Goal: Task Accomplishment & Management: Manage account settings

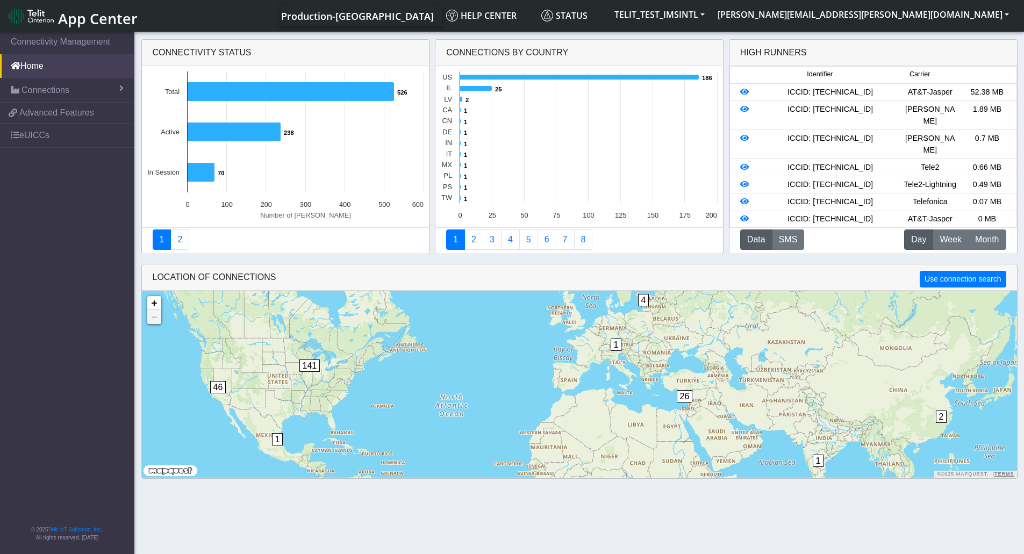
click at [63, 182] on nav "Connectivity Management Home Connections List Map 489e59655692e284098ff29e276c7…" at bounding box center [67, 294] width 134 height 528
click at [65, 135] on link "eUICCs" at bounding box center [67, 136] width 134 height 24
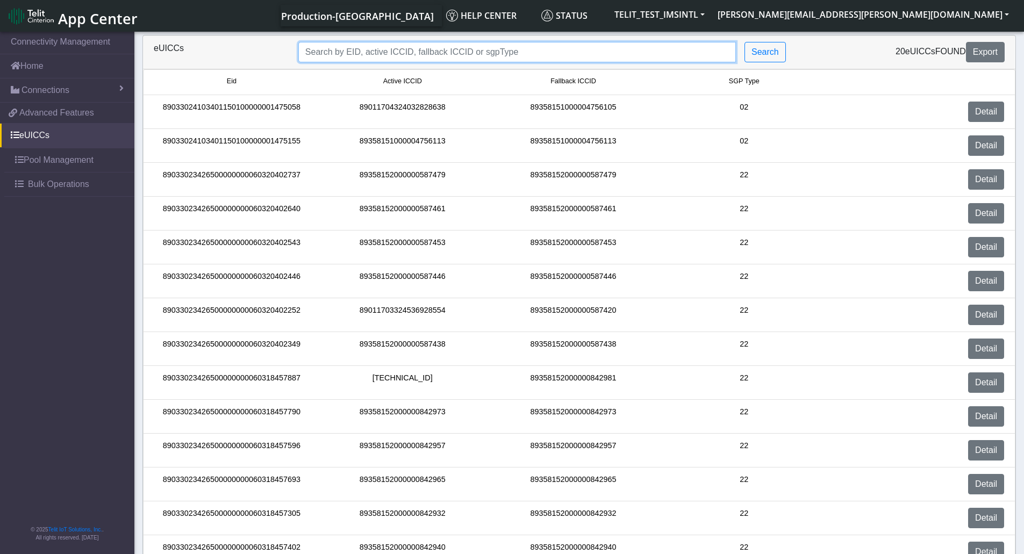
click at [417, 46] on input "Search..." at bounding box center [516, 52] width 437 height 20
paste input "89358152000000928129"
type input "89358152000000928129"
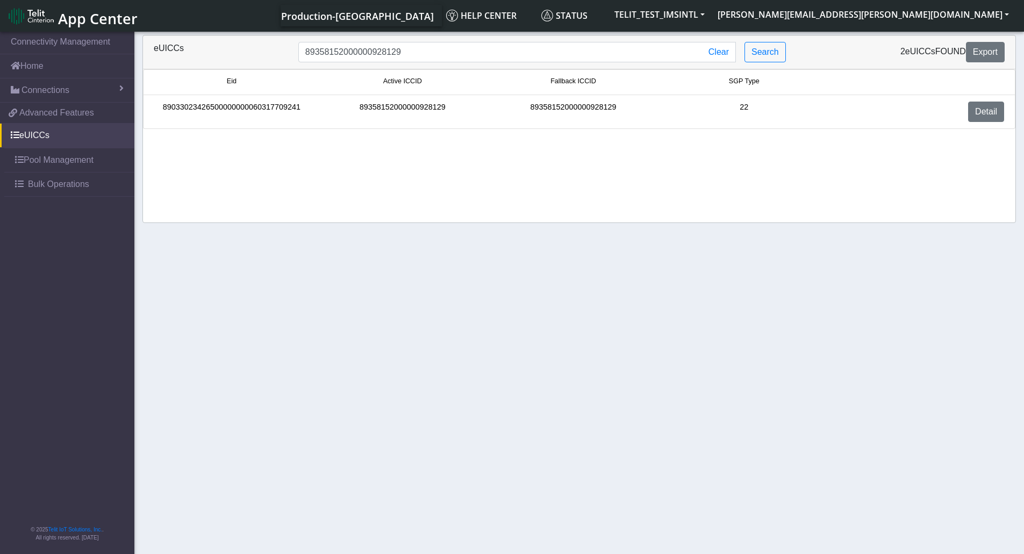
click at [250, 103] on div "89033023426500000000060317709241" at bounding box center [231, 112] width 171 height 20
click at [278, 106] on div "89033023426500000000060317709241" at bounding box center [231, 112] width 171 height 20
click at [990, 108] on link "Detail" at bounding box center [986, 112] width 36 height 20
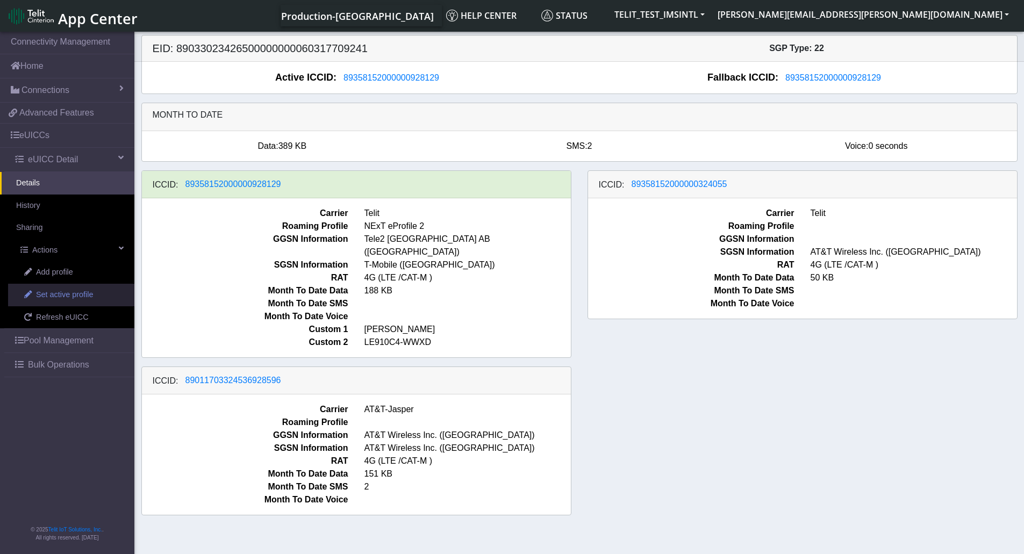
click at [88, 300] on span "Set active profile" at bounding box center [64, 295] width 57 height 12
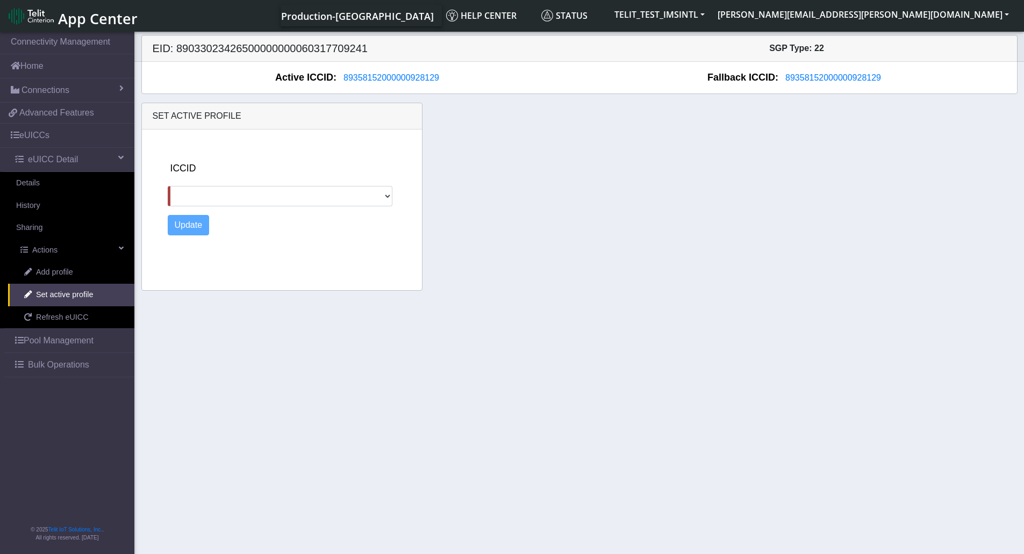
click at [280, 184] on div "ICCID 89358152000000324055 89011703324536928596" at bounding box center [293, 183] width 250 height 45
click at [283, 191] on select "89358152000000324055 89011703324536928596" at bounding box center [280, 196] width 225 height 20
select select "89011703324536928596"
click at [168, 186] on select "89358152000000324055 89011703324536928596" at bounding box center [280, 196] width 225 height 20
click at [188, 228] on button "Update" at bounding box center [189, 225] width 42 height 20
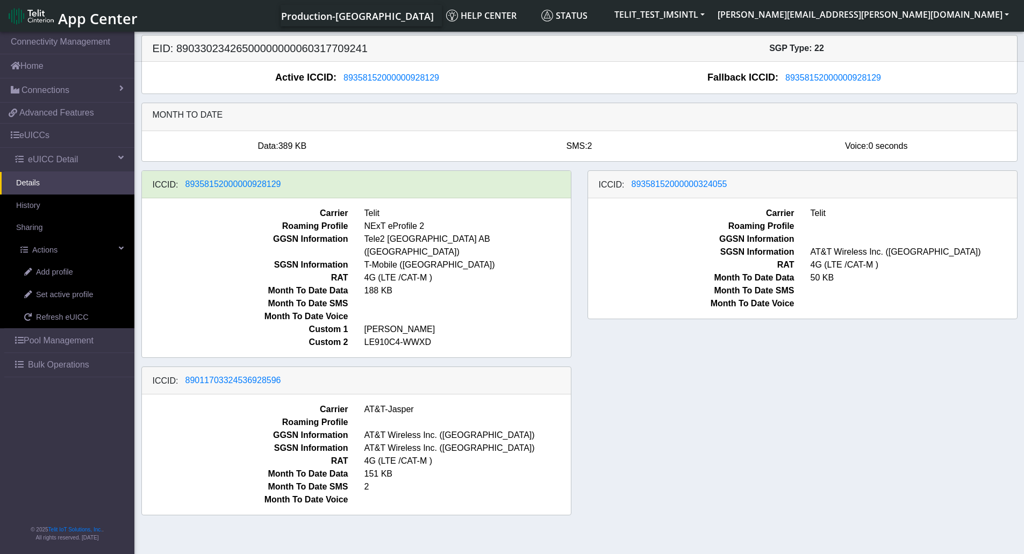
click at [724, 326] on div "ICCID: 89358152000000324055 Carrier Telit Roaming Profile GGSN Information SGSN…" at bounding box center [802, 264] width 446 height 188
click at [677, 343] on div "ICCID: 89358152000000324055 Carrier Telit Roaming Profile GGSN Information SGSN…" at bounding box center [802, 264] width 446 height 188
click at [85, 313] on link "Refresh eUICC" at bounding box center [71, 317] width 126 height 23
drag, startPoint x: 722, startPoint y: 411, endPoint x: 729, endPoint y: 405, distance: 9.9
click at [723, 411] on div "ICCID: 89358152000000928129 Carrier Telit Roaming Profile NExT eProfile 2 GGSN …" at bounding box center [579, 347] width 892 height 354
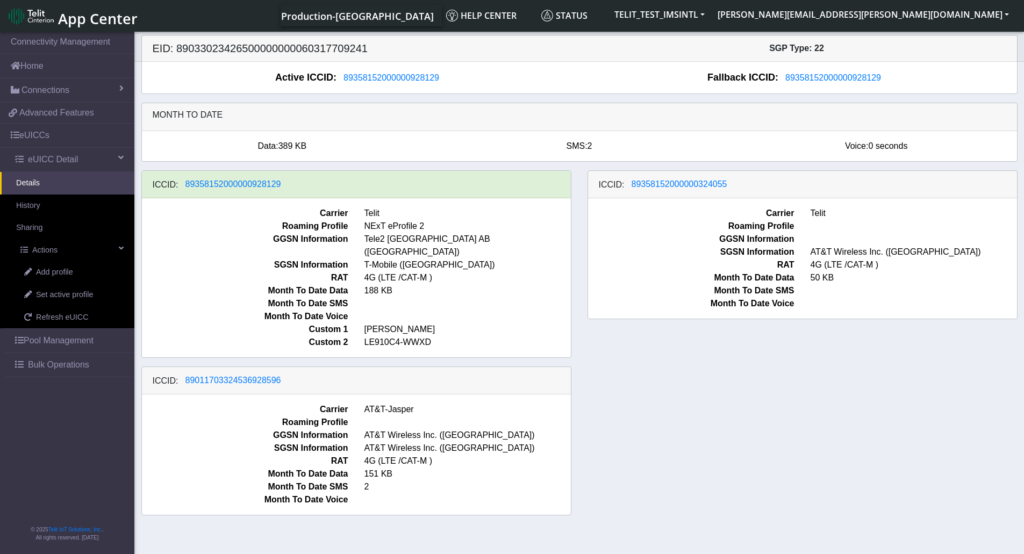
click at [658, 370] on div "ICCID: [TECHNICAL_ID] Carrier Telit Roaming Profile NExT eProfile 2 GGSN Inform…" at bounding box center [579, 347] width 892 height 354
click at [306, 49] on h5 "EID: 89033023426500000000060317709241" at bounding box center [362, 48] width 435 height 13
copy h5 "89033023426500000000060317709241"
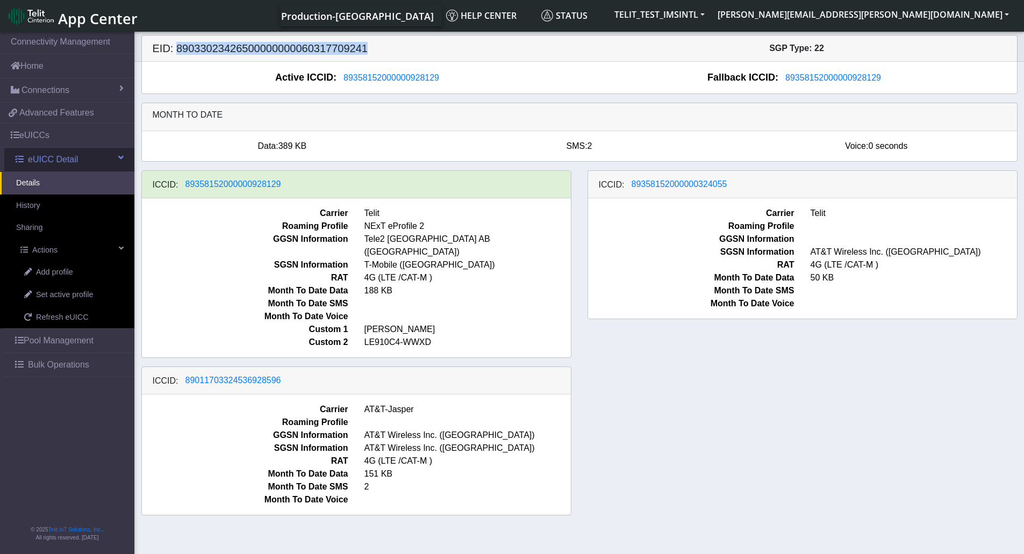
click at [59, 163] on span "eUICC Detail" at bounding box center [53, 159] width 50 height 13
click at [48, 136] on link "eUICCs" at bounding box center [67, 136] width 134 height 24
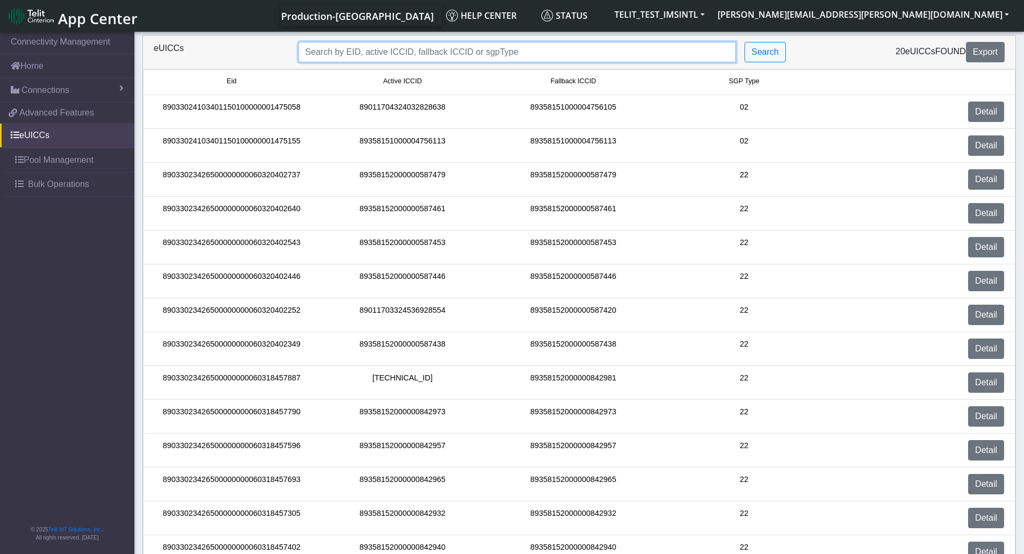
click at [409, 53] on input "Search..." at bounding box center [516, 52] width 437 height 20
paste input "89033023426500000000060317709241"
type input "89033023426500000000060317709241"
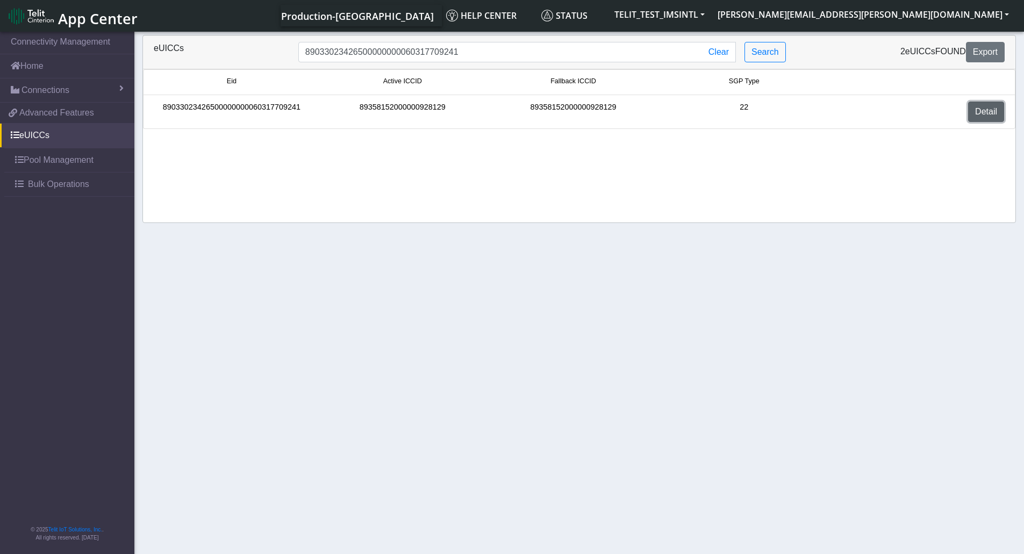
click at [982, 107] on link "Detail" at bounding box center [986, 112] width 36 height 20
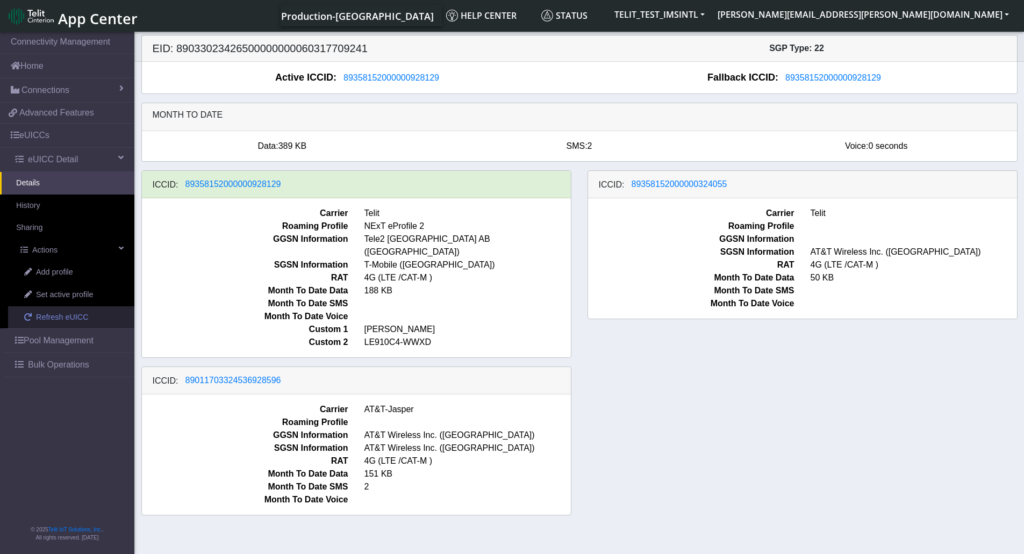
click at [73, 312] on span "Refresh eUICC" at bounding box center [62, 318] width 53 height 12
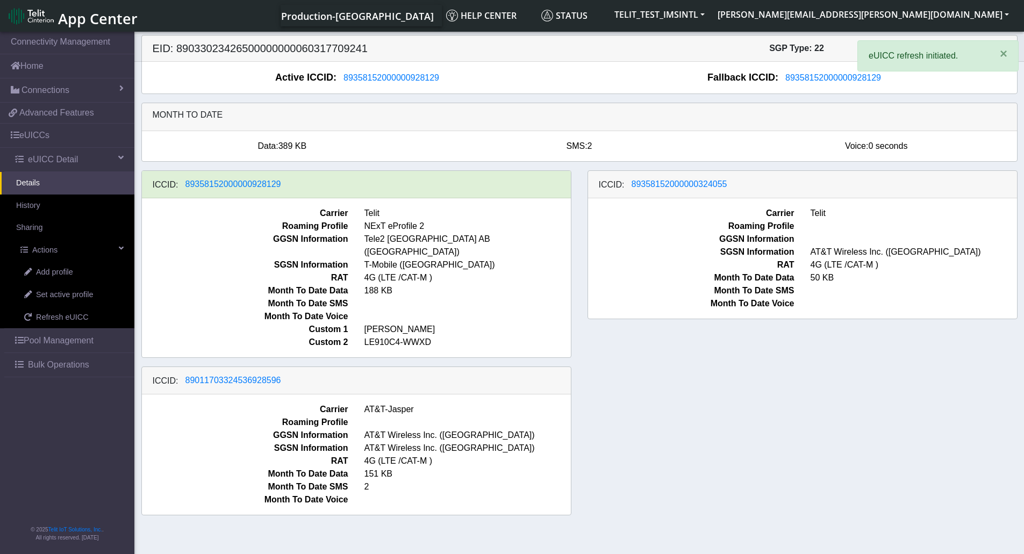
click at [856, 455] on div "ICCID: 89358152000000928129 Carrier Telit Roaming Profile NExT eProfile 2 GGSN …" at bounding box center [579, 347] width 892 height 354
click at [853, 423] on div "ICCID: [TECHNICAL_ID] Carrier Telit Roaming Profile NExT eProfile 2 GGSN Inform…" at bounding box center [579, 347] width 892 height 354
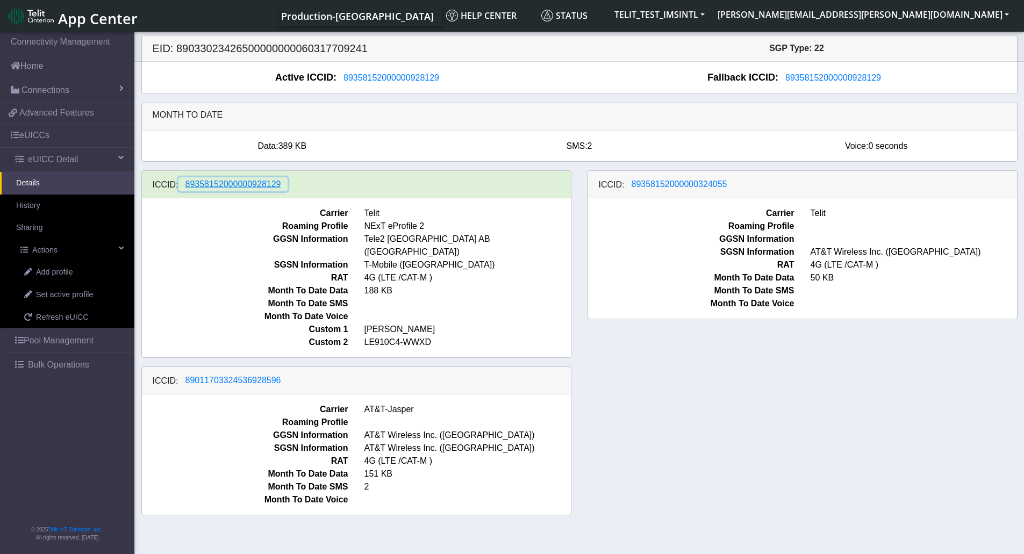
drag, startPoint x: 281, startPoint y: 189, endPoint x: 349, endPoint y: 222, distance: 75.7
click at [325, 241] on div "ICCID: 89358152000000928129 Carrier Telit Roaming Profile NExT eProfile 2 GGSN …" at bounding box center [356, 264] width 430 height 188
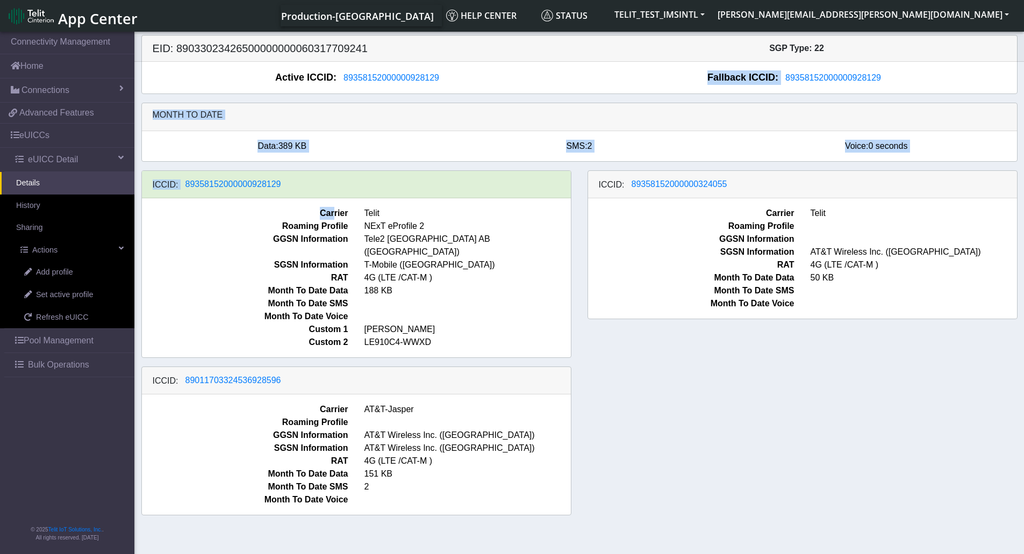
drag, startPoint x: 444, startPoint y: 81, endPoint x: 324, endPoint y: 225, distance: 188.0
click at [328, 213] on div "EID: 89033023426500000000060317709241 SGP Type: 22 Active ICCID: 89358152000000…" at bounding box center [579, 279] width 876 height 489
click at [629, 421] on div "ICCID: [TECHNICAL_ID] Carrier Telit Roaming Profile NExT eProfile 2 GGSN Inform…" at bounding box center [579, 347] width 892 height 354
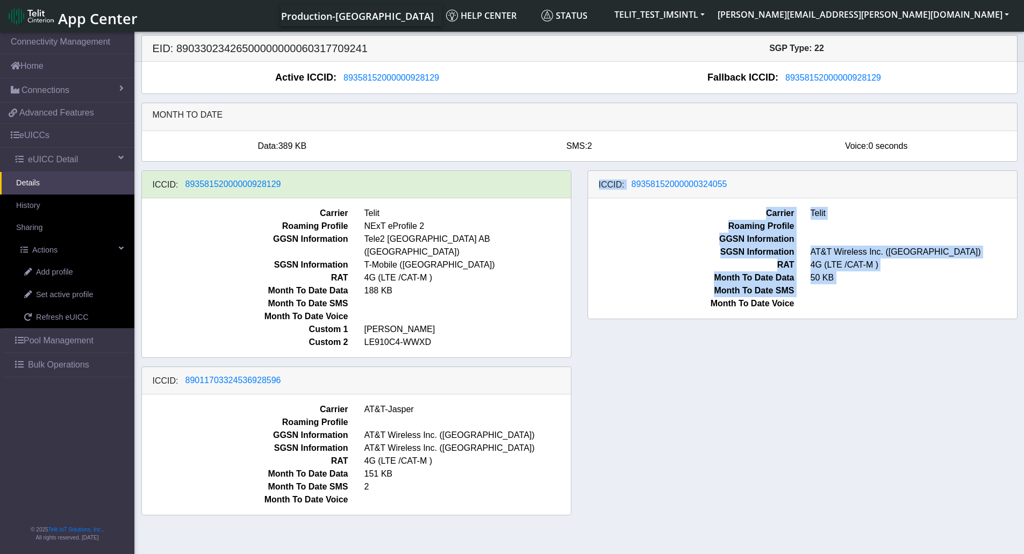
drag, startPoint x: 598, startPoint y: 362, endPoint x: 638, endPoint y: 379, distance: 43.5
click at [635, 379] on div "ICCID: [TECHNICAL_ID] Carrier Telit Roaming Profile NExT eProfile 2 GGSN Inform…" at bounding box center [579, 347] width 892 height 354
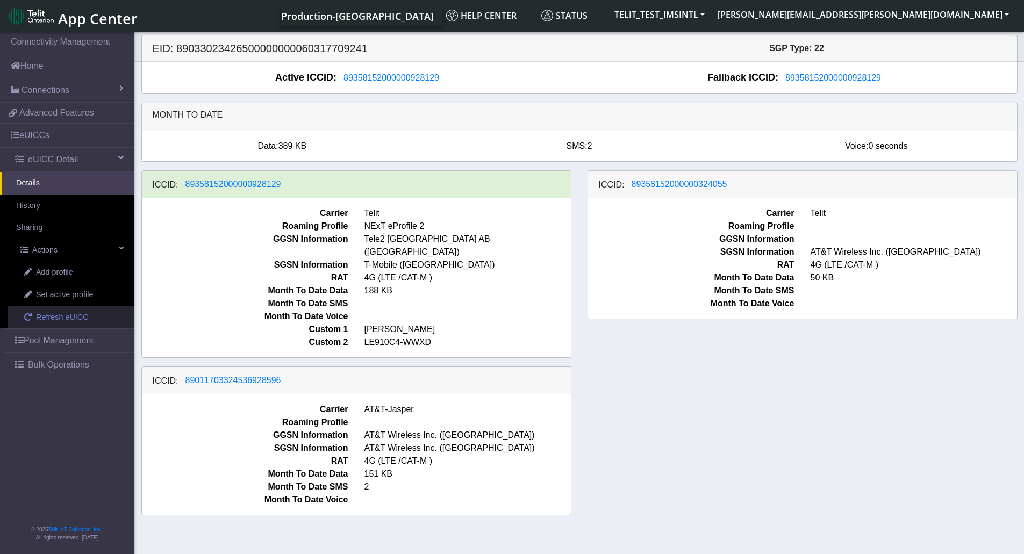
click at [68, 318] on span "Refresh eUICC" at bounding box center [62, 318] width 53 height 12
click at [786, 379] on div "ICCID: [TECHNICAL_ID] Carrier Telit Roaming Profile NExT eProfile 2 GGSN Inform…" at bounding box center [579, 347] width 892 height 354
click at [835, 390] on div "ICCID: [TECHNICAL_ID] Carrier Telit Roaming Profile NExT eProfile 2 GGSN Inform…" at bounding box center [579, 347] width 892 height 354
click at [873, 397] on div "ICCID: [TECHNICAL_ID] Carrier Telit Roaming Profile NExT eProfile 2 GGSN Inform…" at bounding box center [579, 347] width 892 height 354
click at [49, 313] on span "Refresh eUICC" at bounding box center [62, 318] width 53 height 12
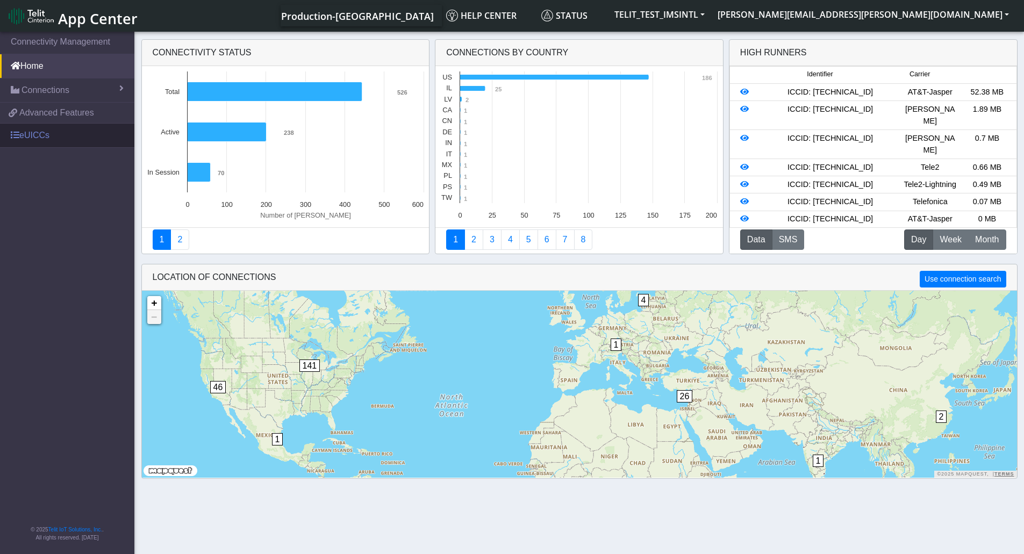
click at [40, 141] on link "eUICCs" at bounding box center [67, 136] width 134 height 24
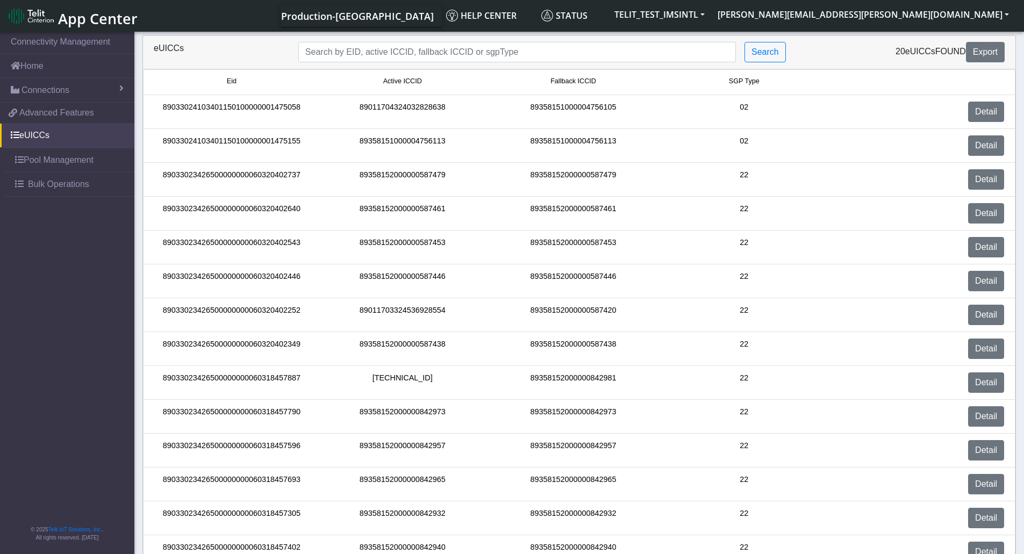
click at [392, 62] on div "eUICCs Search 20 eUICCs found Export" at bounding box center [579, 52] width 872 height 34
click at [398, 57] on input "Search..." at bounding box center [516, 52] width 437 height 20
paste input "89358152000000928129"
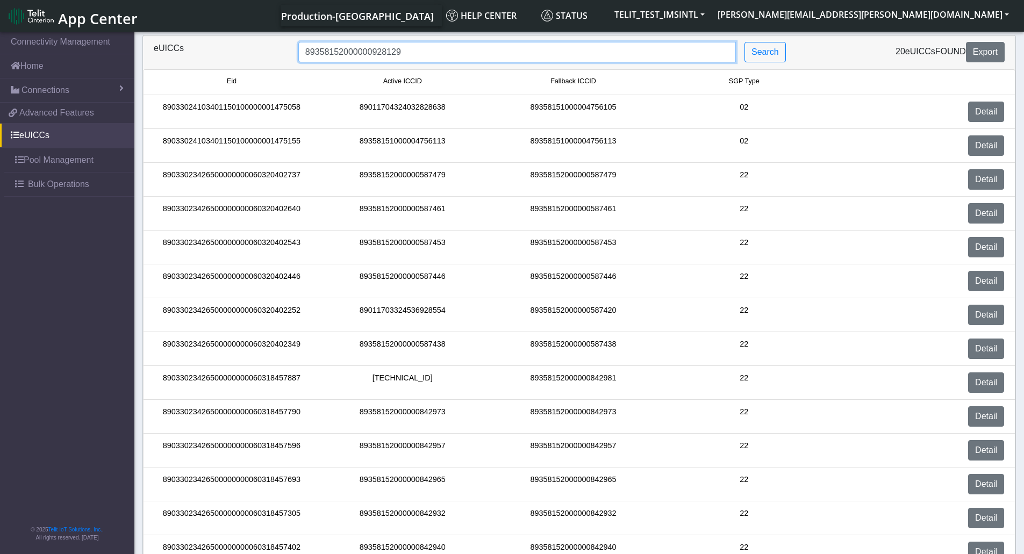
type input "89358152000000928129"
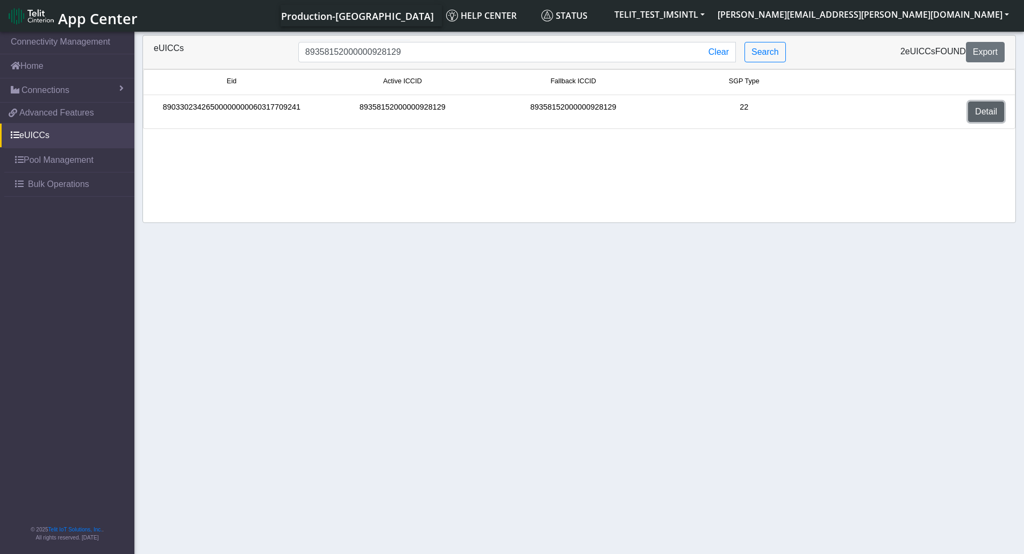
click at [979, 109] on link "Detail" at bounding box center [986, 112] width 36 height 20
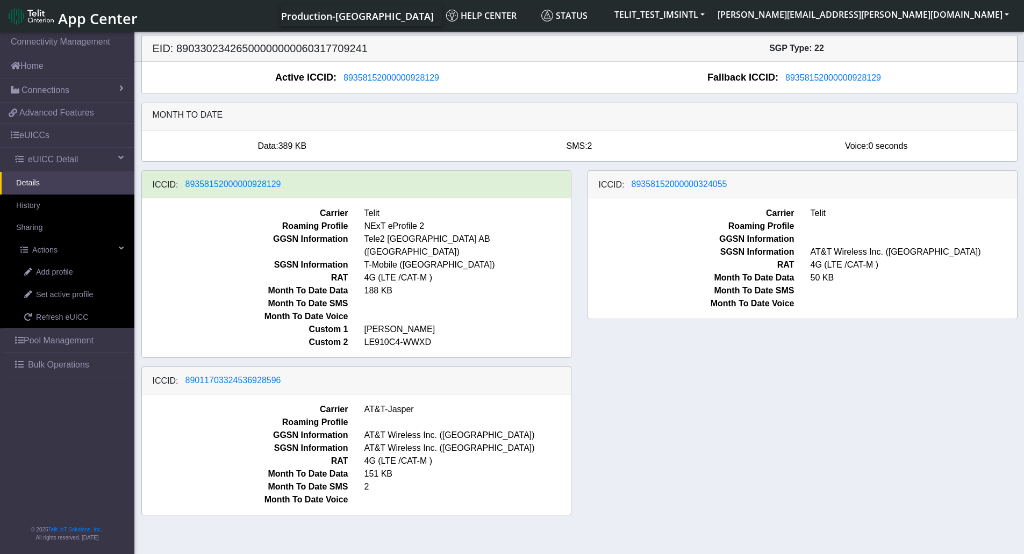
click at [628, 424] on div "ICCID: [TECHNICAL_ID] Carrier Telit Roaming Profile NExT eProfile 2 GGSN Inform…" at bounding box center [579, 347] width 892 height 354
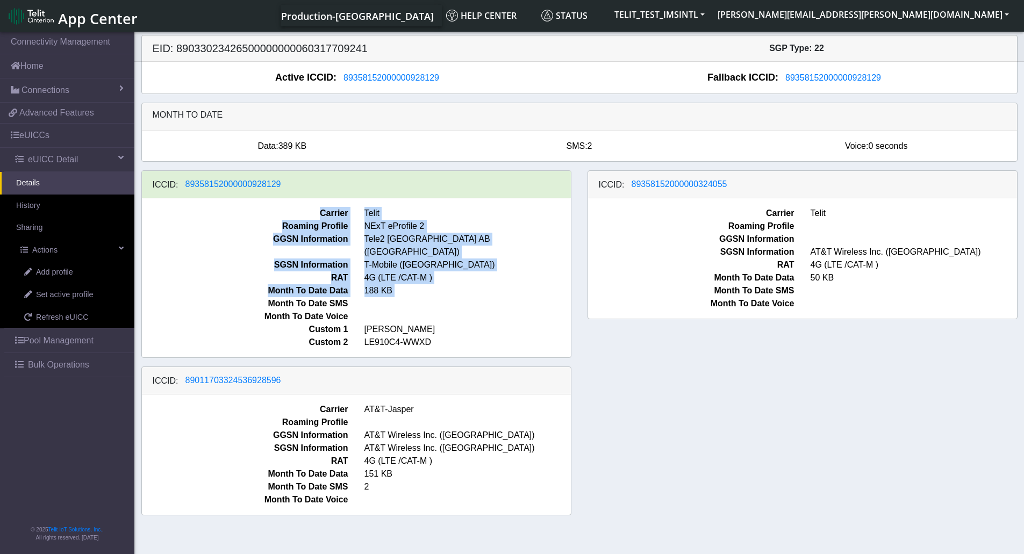
drag, startPoint x: 288, startPoint y: 184, endPoint x: 250, endPoint y: 290, distance: 112.4
click at [248, 290] on div "ICCID: 89358152000000928129 Carrier Telit Roaming Profile NExT eProfile 2 GGSN …" at bounding box center [356, 264] width 430 height 188
click at [231, 271] on span "RAT" at bounding box center [245, 277] width 222 height 13
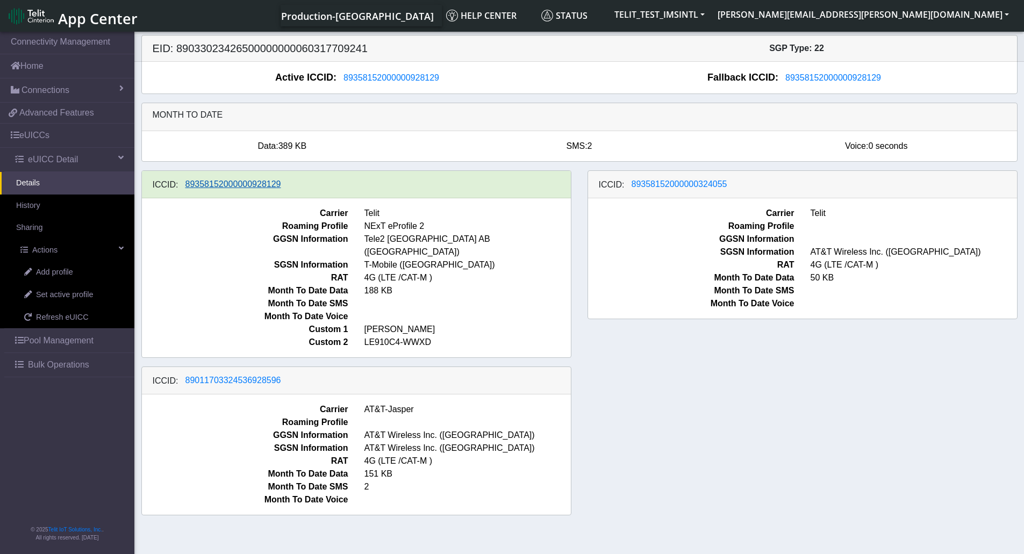
drag, startPoint x: 291, startPoint y: 181, endPoint x: 349, endPoint y: 110, distance: 91.7
click at [236, 182] on div "ICCID: 89358152000000928129" at bounding box center [356, 184] width 429 height 27
drag, startPoint x: 461, startPoint y: 69, endPoint x: 393, endPoint y: 73, distance: 67.8
click at [393, 73] on div "Active ICCID: 89358152000000928129 Fallback ICCID: 89358152000000928129" at bounding box center [579, 78] width 875 height 32
drag, startPoint x: 446, startPoint y: 80, endPoint x: 368, endPoint y: 91, distance: 78.2
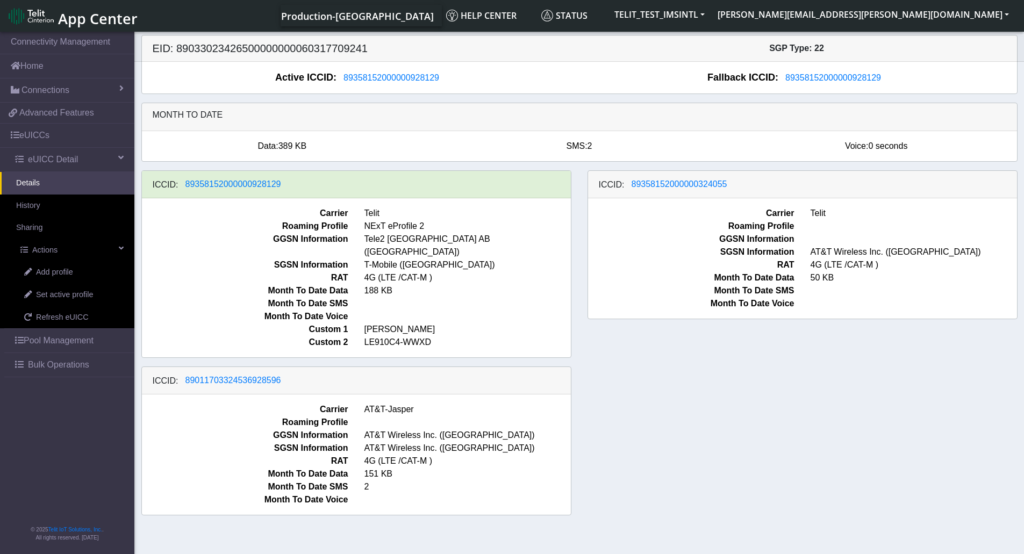
click at [364, 91] on div "Active ICCID: 89358152000000928129 Fallback ICCID: 89358152000000928129" at bounding box center [579, 78] width 875 height 32
drag, startPoint x: 445, startPoint y: 80, endPoint x: 358, endPoint y: 77, distance: 87.1
click at [361, 76] on div "Active ICCID: 89358152000000928129" at bounding box center [360, 77] width 437 height 15
click at [266, 182] on span "89358152000000928129" at bounding box center [233, 183] width 96 height 9
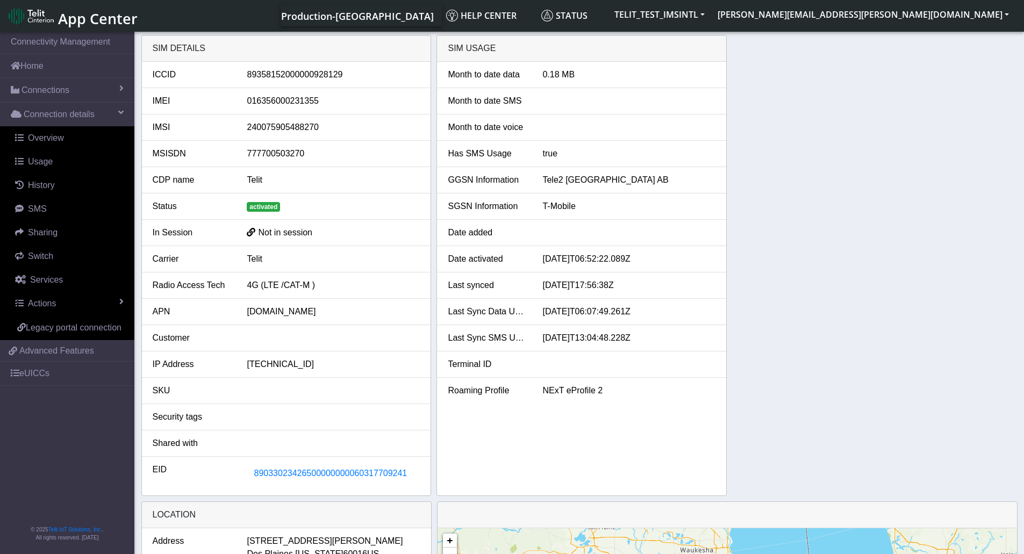
click at [300, 78] on div "89358152000000928129" at bounding box center [333, 74] width 189 height 13
copy div "89358152000000928129"
click at [843, 203] on div "SIM details ICCID 89358152000000928129 IMEI 016356000231355 IMSI 24007590548827…" at bounding box center [579, 265] width 876 height 461
click at [309, 467] on button "89033023426500000000060317709241" at bounding box center [330, 473] width 167 height 20
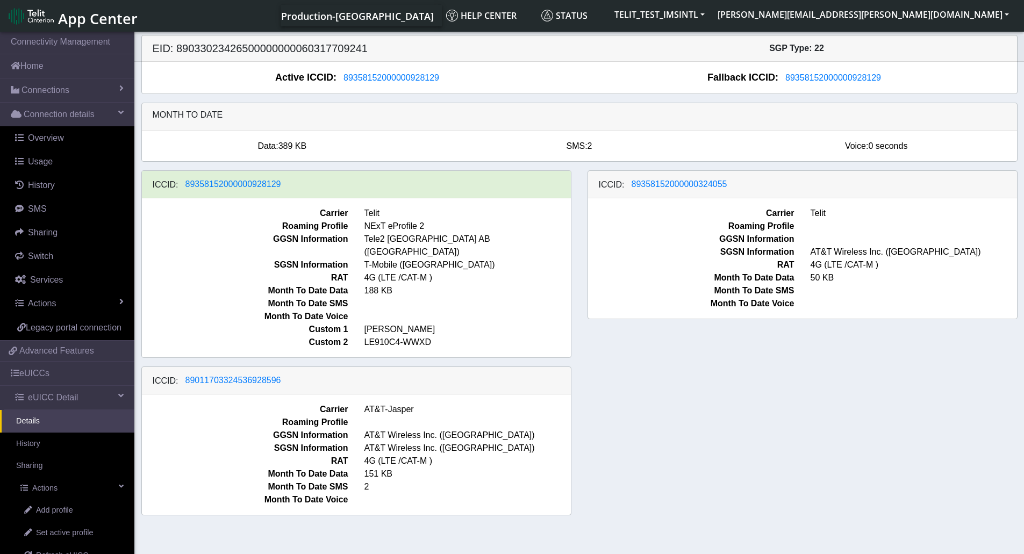
drag, startPoint x: 658, startPoint y: 459, endPoint x: 645, endPoint y: 460, distance: 12.4
click at [659, 460] on div "ICCID: [TECHNICAL_ID] Carrier Telit Roaming Profile NExT eProfile 2 GGSN Inform…" at bounding box center [579, 347] width 892 height 354
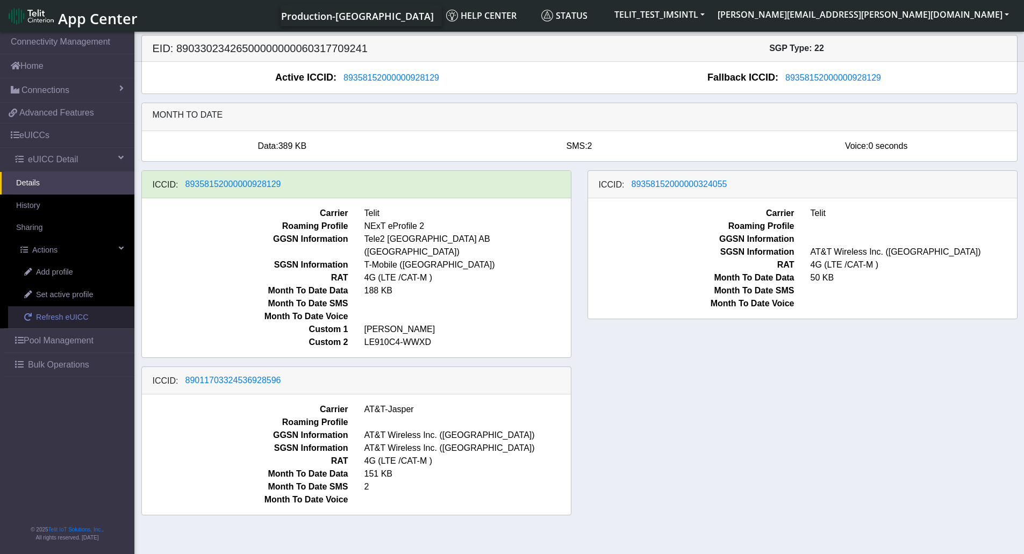
click at [47, 317] on span "Refresh eUICC" at bounding box center [62, 318] width 53 height 12
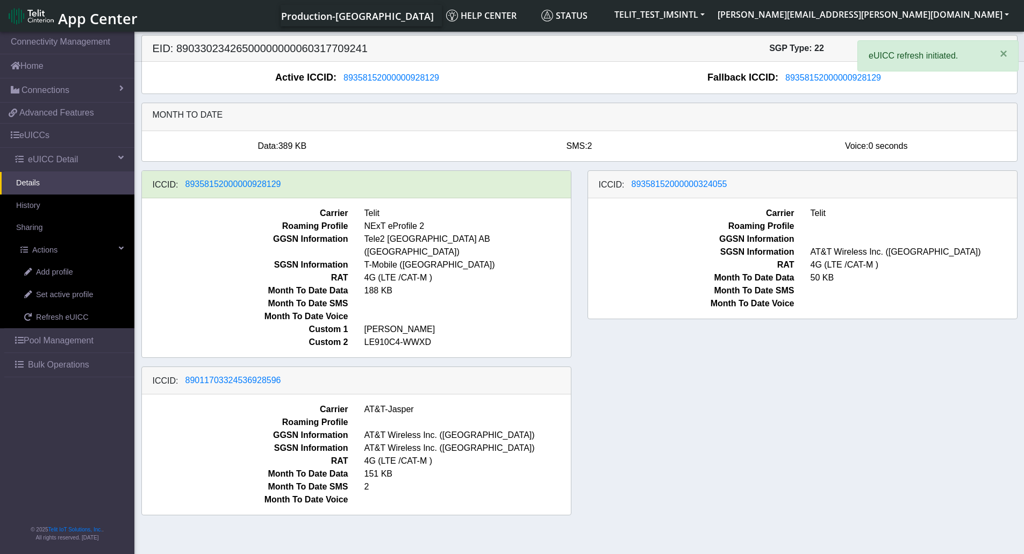
click at [666, 384] on div "ICCID: 89358152000000928129 Carrier Telit Roaming Profile NExT eProfile 2 GGSN …" at bounding box center [579, 347] width 892 height 354
drag, startPoint x: 997, startPoint y: 375, endPoint x: 982, endPoint y: 369, distance: 16.0
click at [994, 374] on div "ICCID: [TECHNICAL_ID] Carrier Telit Roaming Profile NExT eProfile 2 GGSN Inform…" at bounding box center [579, 347] width 892 height 354
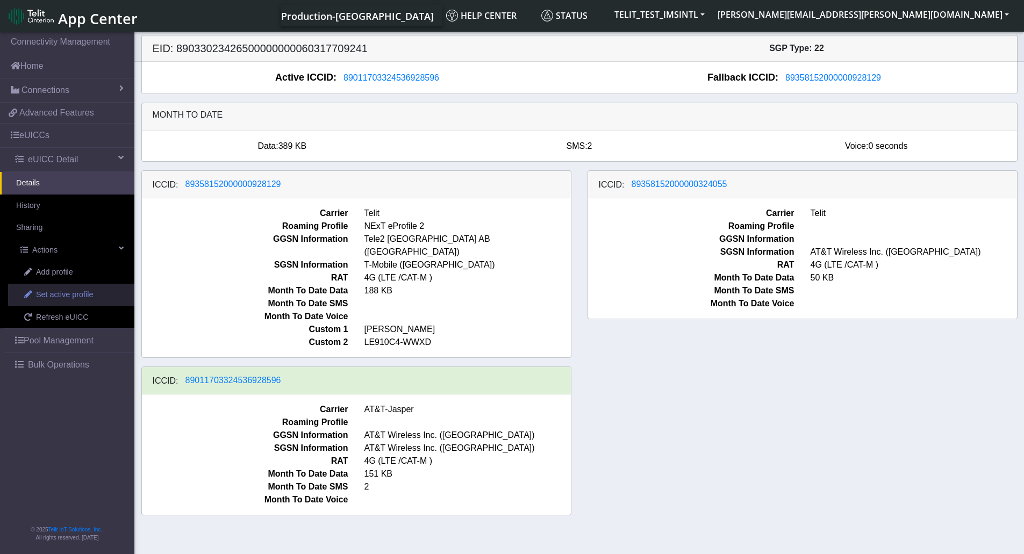
click at [92, 297] on span "Set active profile" at bounding box center [64, 295] width 57 height 12
select select
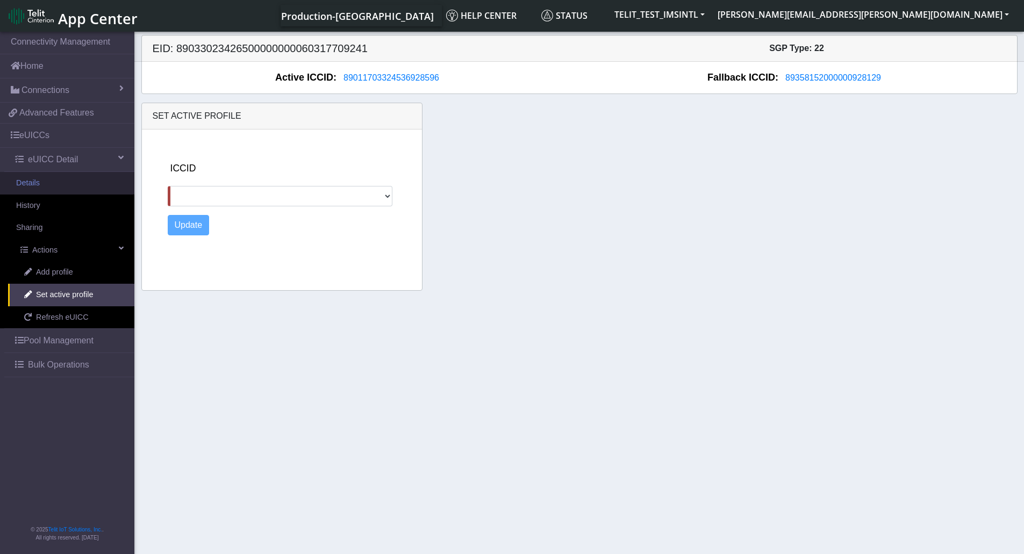
click at [56, 186] on link "Details" at bounding box center [67, 183] width 134 height 23
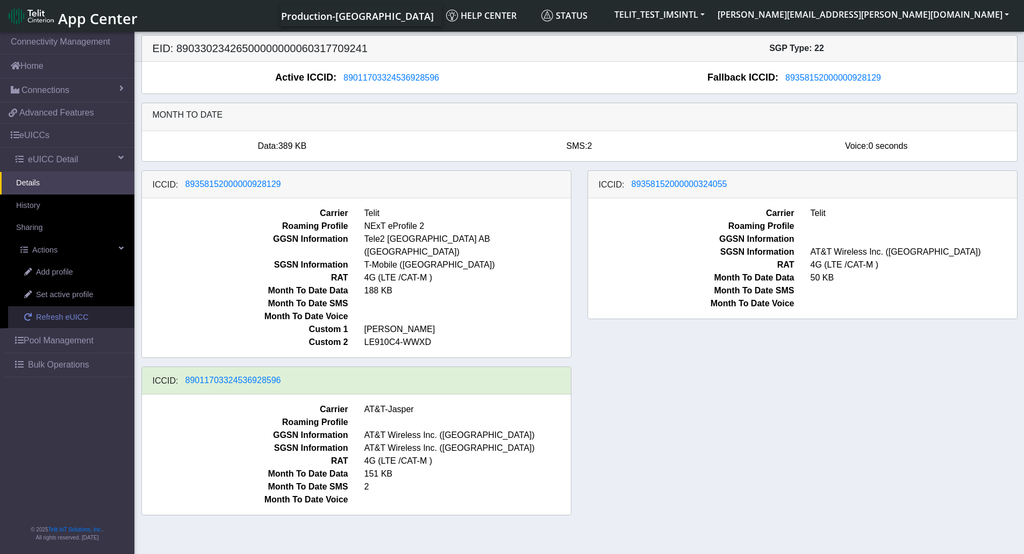
click at [79, 313] on span "Refresh eUICC" at bounding box center [62, 318] width 53 height 12
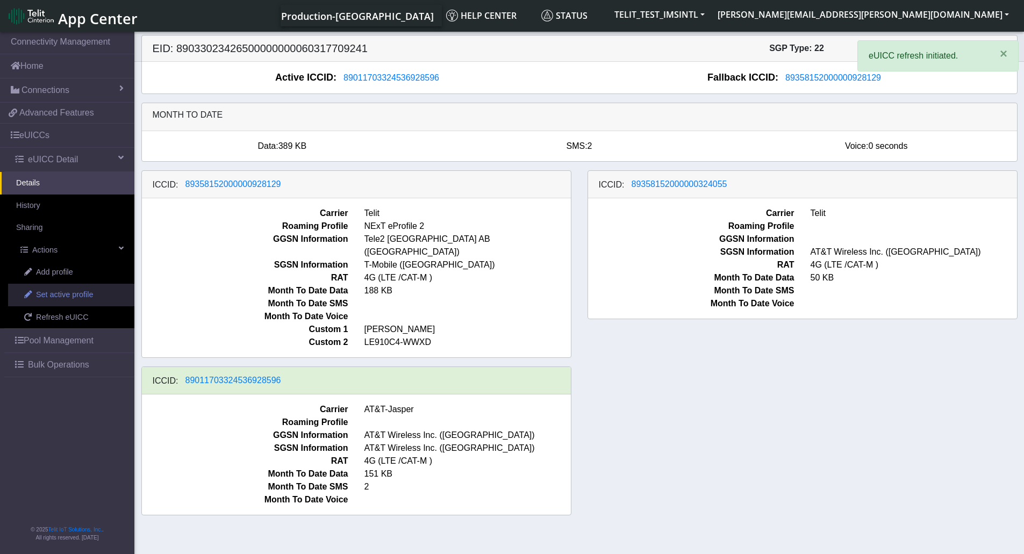
click at [82, 304] on link "Set active profile" at bounding box center [71, 295] width 126 height 23
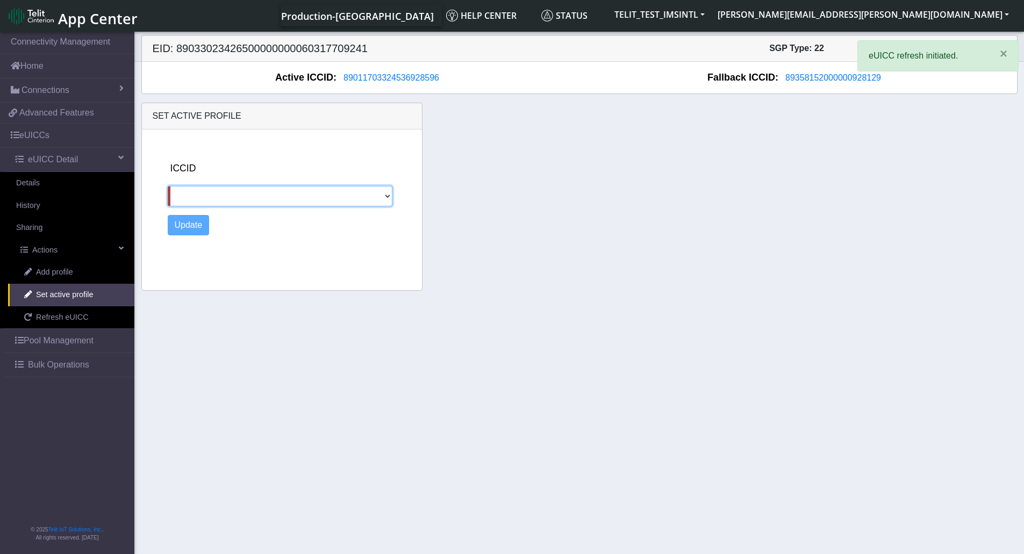
click at [325, 198] on select "89358152000000928129 89358152000000324055" at bounding box center [280, 196] width 225 height 20
select select "89358152000000324055"
click at [168, 186] on select "89358152000000928129 89358152000000324055" at bounding box center [280, 196] width 225 height 20
click at [192, 228] on button "Update" at bounding box center [189, 225] width 42 height 20
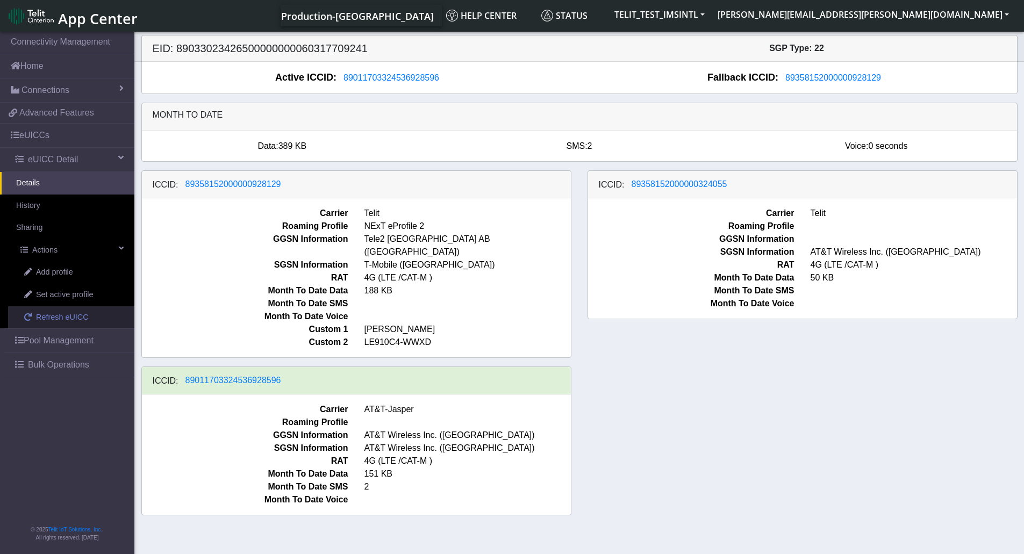
click at [90, 321] on link "Refresh eUICC" at bounding box center [71, 317] width 126 height 23
click at [922, 400] on div "ICCID: [TECHNICAL_ID] Carrier Telit Roaming Profile NExT eProfile 2 GGSN Inform…" at bounding box center [579, 347] width 892 height 354
click at [921, 400] on div "ICCID: 89358152000000928129 Carrier Telit Roaming Profile NExT eProfile 2 GGSN …" at bounding box center [579, 347] width 892 height 354
click at [778, 382] on div "ICCID: [TECHNICAL_ID] Carrier Telit Roaming Profile NExT eProfile 2 GGSN Inform…" at bounding box center [579, 347] width 892 height 354
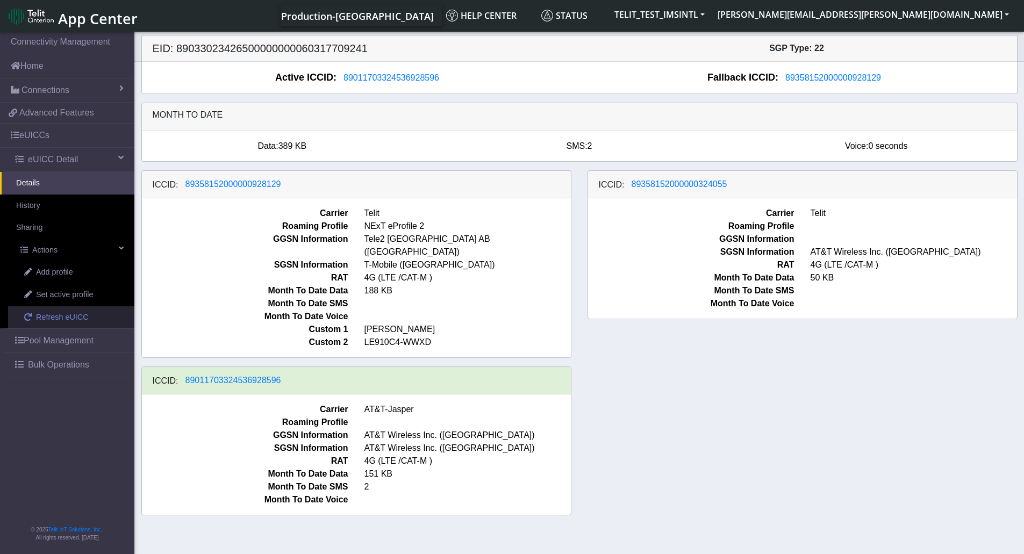
click at [46, 321] on span "Refresh eUICC" at bounding box center [62, 318] width 53 height 12
click at [50, 313] on span "Refresh eUICC" at bounding box center [62, 318] width 53 height 12
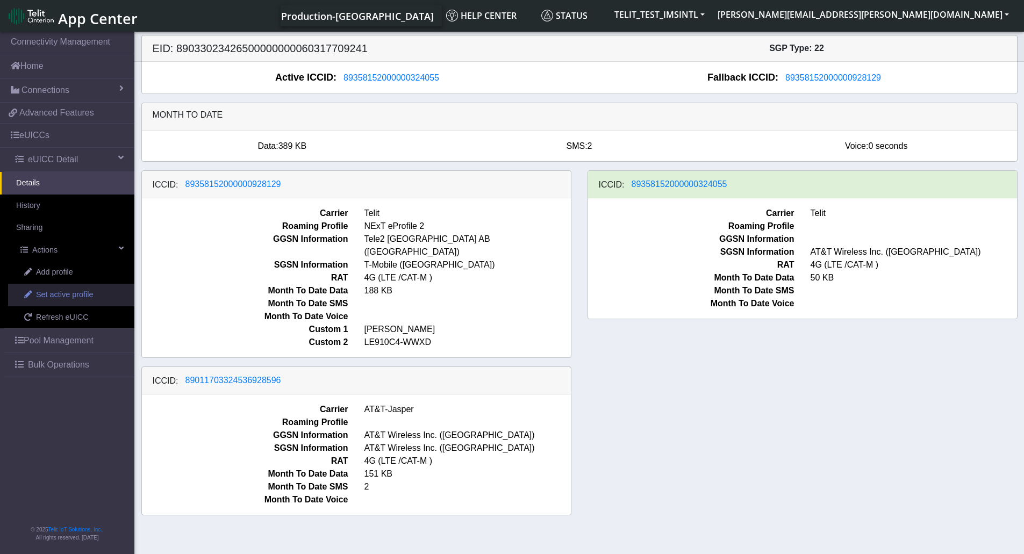
click at [84, 293] on span "Set active profile" at bounding box center [64, 295] width 57 height 12
select select
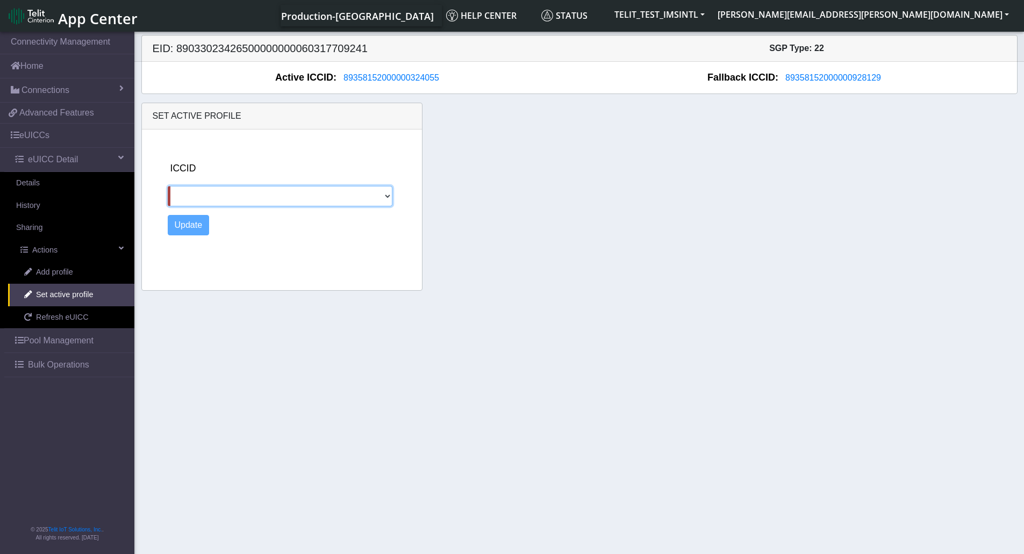
click at [253, 187] on select "89358152000000928129 89011703324536928596" at bounding box center [280, 196] width 225 height 20
click at [590, 341] on section "Connectivity Management Home Connections List Map 489e59655692e284098ff29e276c7…" at bounding box center [512, 294] width 1024 height 528
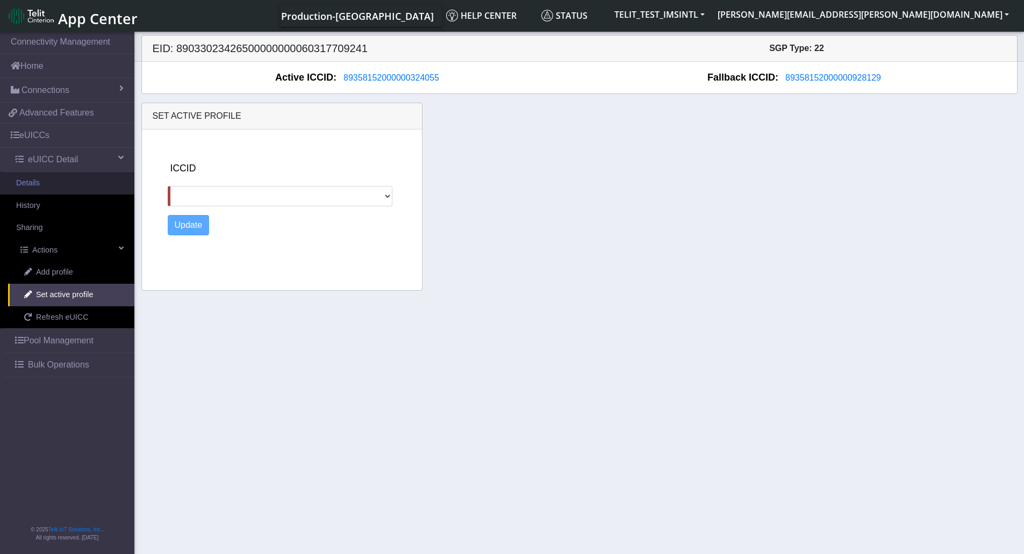
click at [45, 183] on link "Details" at bounding box center [67, 183] width 134 height 23
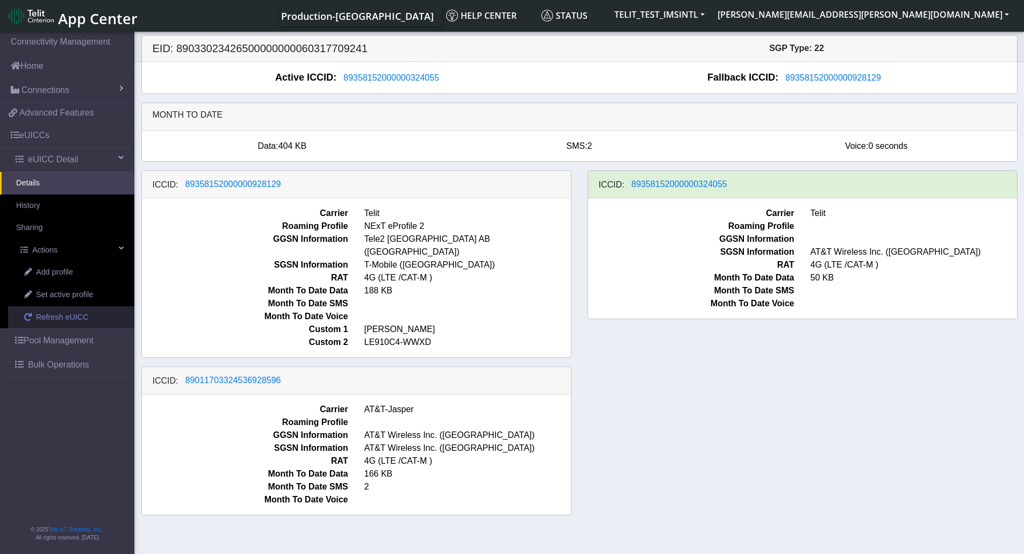
click at [65, 314] on span "Refresh eUICC" at bounding box center [62, 318] width 53 height 12
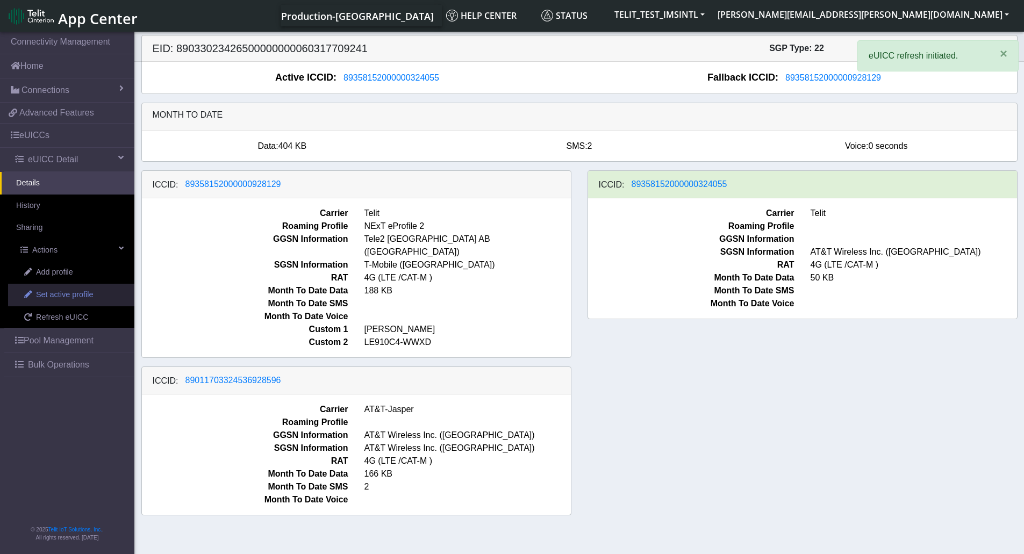
click at [47, 296] on span "Set active profile" at bounding box center [64, 295] width 57 height 12
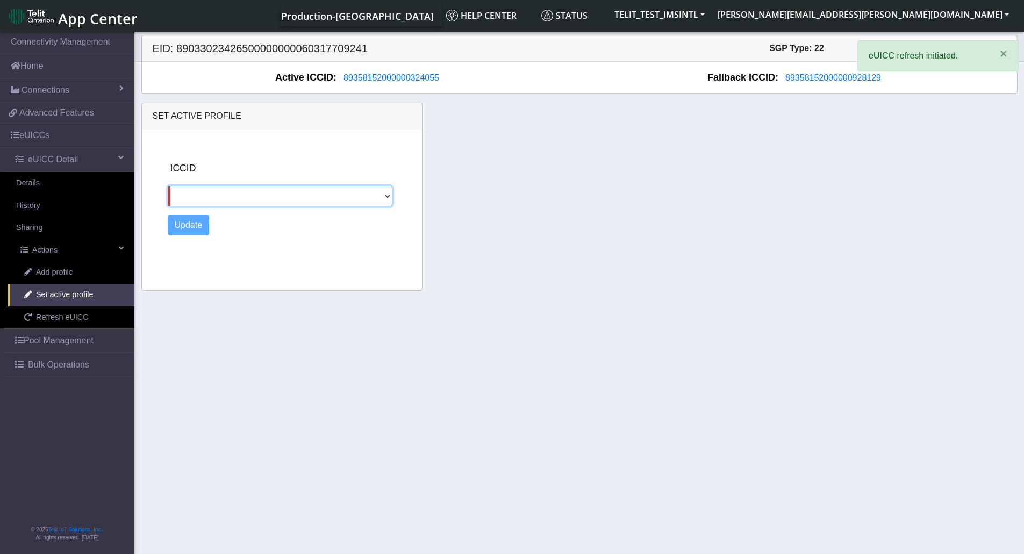
click at [291, 195] on select "89358152000000928129 89011703324536928596" at bounding box center [280, 196] width 225 height 20
select select "89358152000000928129"
click at [168, 186] on select "89358152000000928129 89011703324536928596" at bounding box center [280, 196] width 225 height 20
click at [186, 229] on button "Update" at bounding box center [189, 225] width 42 height 20
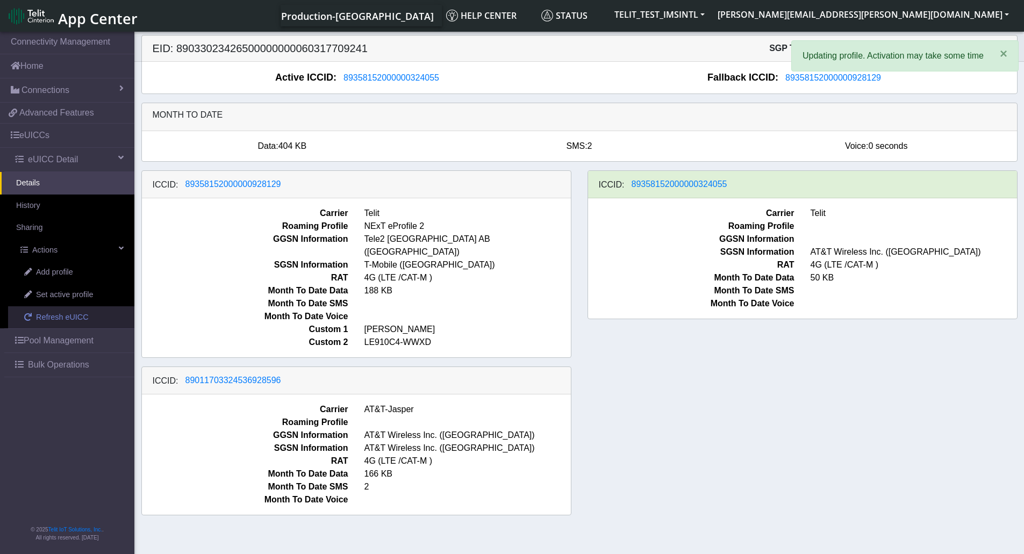
click at [52, 320] on span "Refresh eUICC" at bounding box center [62, 318] width 53 height 12
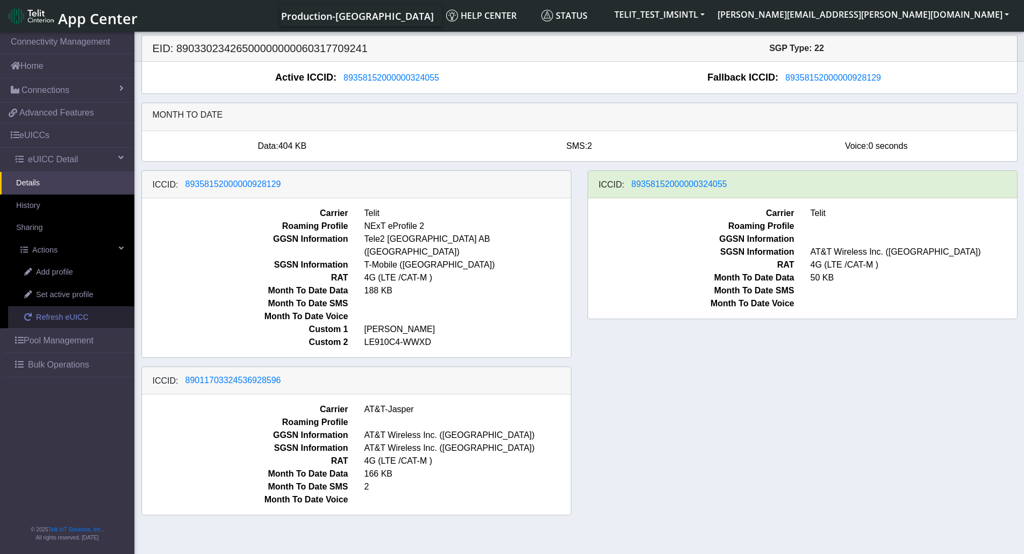
click at [80, 313] on span "Refresh eUICC" at bounding box center [62, 318] width 53 height 12
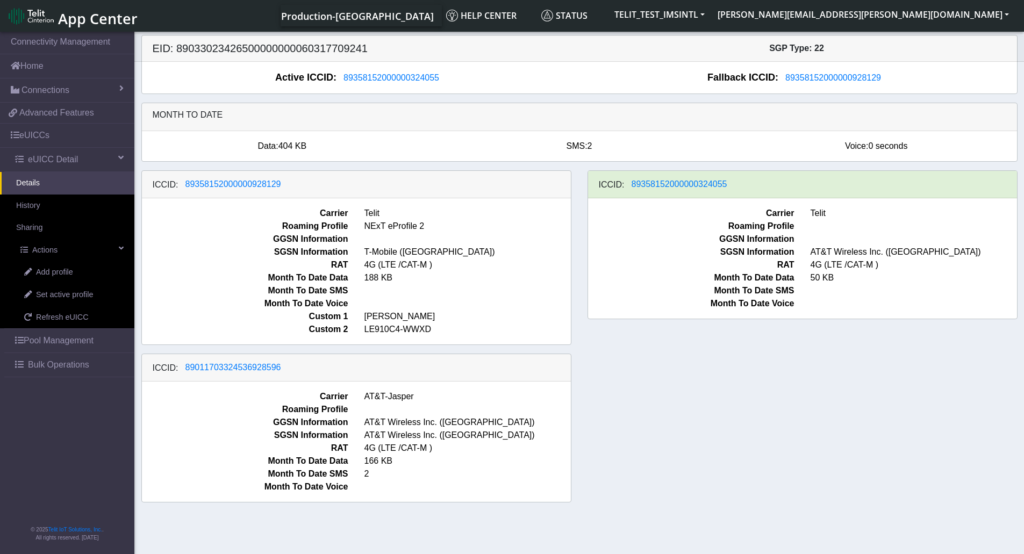
click at [957, 396] on div "ICCID: [TECHNICAL_ID] Carrier Telit Roaming Profile NExT eProfile 2 GGSN Inform…" at bounding box center [579, 340] width 892 height 341
click at [840, 387] on div "ICCID: [TECHNICAL_ID] Carrier Telit Roaming Profile NExT eProfile 2 GGSN Inform…" at bounding box center [579, 340] width 892 height 341
click at [624, 478] on div "ICCID: 89358152000000928129 Carrier Telit Roaming Profile NExT eProfile 2 GGSN …" at bounding box center [579, 340] width 892 height 341
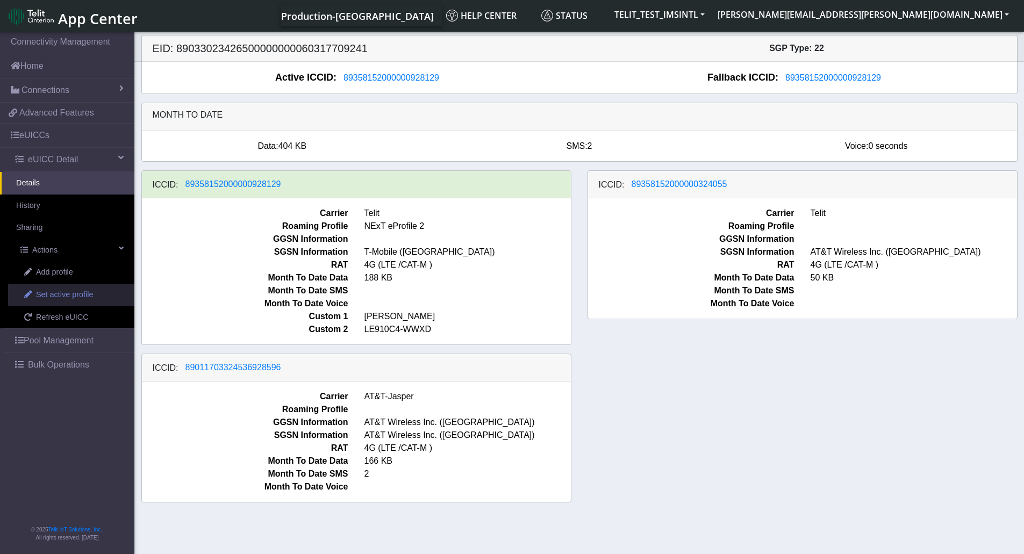
click at [87, 293] on span "Set active profile" at bounding box center [64, 295] width 57 height 12
select select
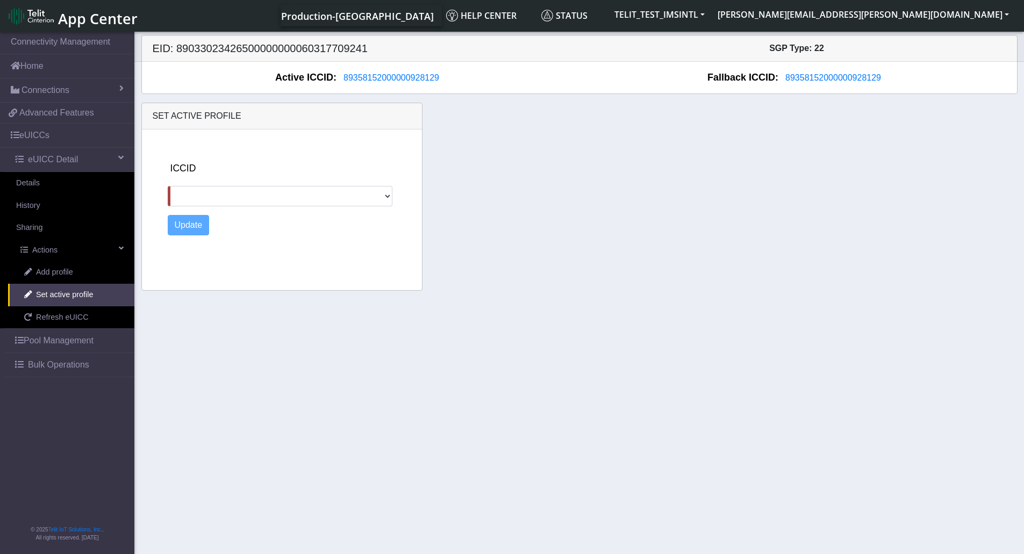
click at [243, 209] on div "ICCID 89358152000000324055 89011703324536928596 Update" at bounding box center [292, 208] width 258 height 156
click at [243, 199] on select "89358152000000324055 89011703324536928596" at bounding box center [280, 196] width 225 height 20
drag, startPoint x: 701, startPoint y: 320, endPoint x: 685, endPoint y: 317, distance: 16.4
click at [691, 318] on section "Connectivity Management Home Connections List Map 489e59655692e284098ff29e276c7…" at bounding box center [512, 294] width 1024 height 528
click at [49, 183] on link "Details" at bounding box center [67, 183] width 134 height 23
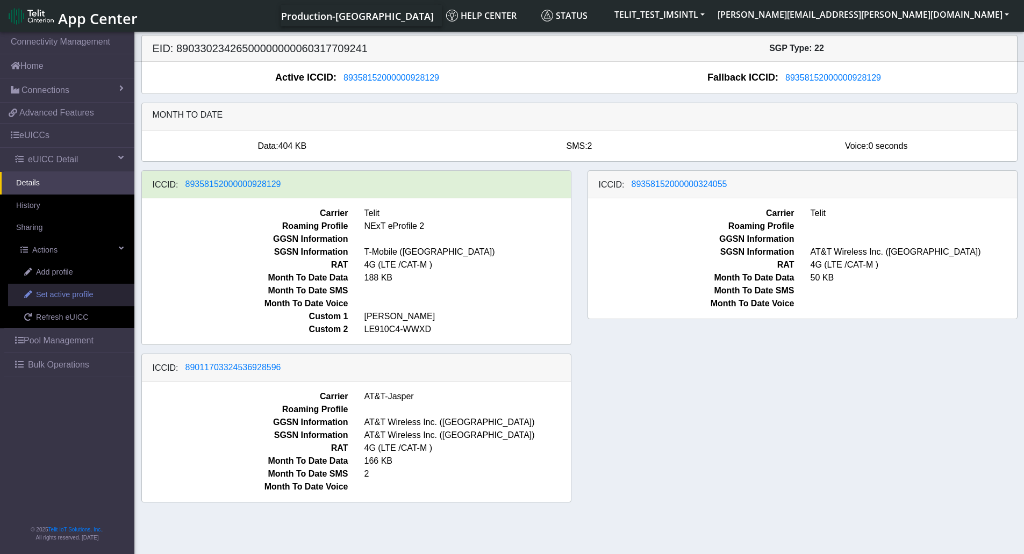
click at [71, 297] on span "Set active profile" at bounding box center [64, 295] width 57 height 12
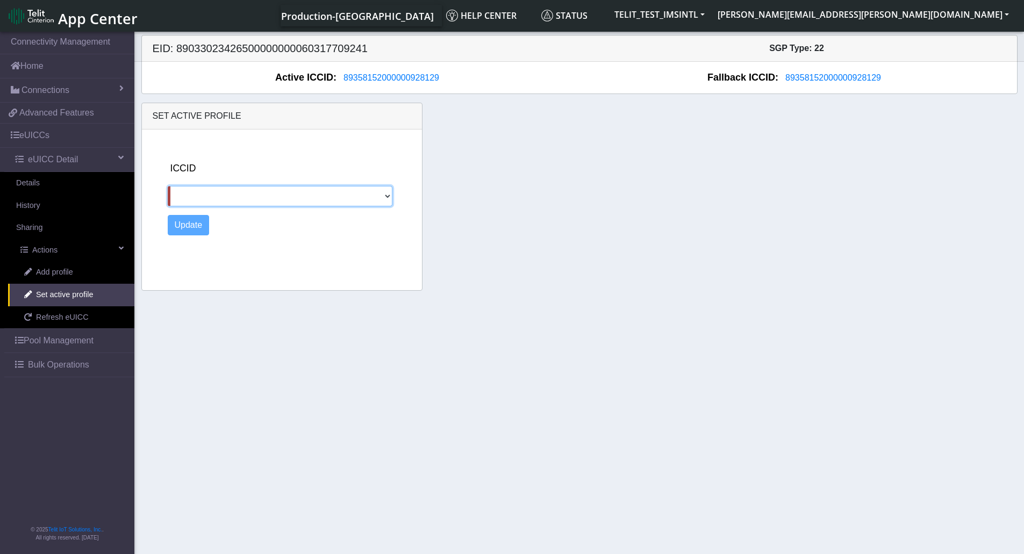
click at [216, 197] on select "89358152000000324055 89011703324536928596" at bounding box center [280, 196] width 225 height 20
select select "89011703324536928596"
click at [168, 186] on select "89358152000000324055 89011703324536928596" at bounding box center [280, 196] width 225 height 20
click at [190, 221] on button "Update" at bounding box center [189, 225] width 42 height 20
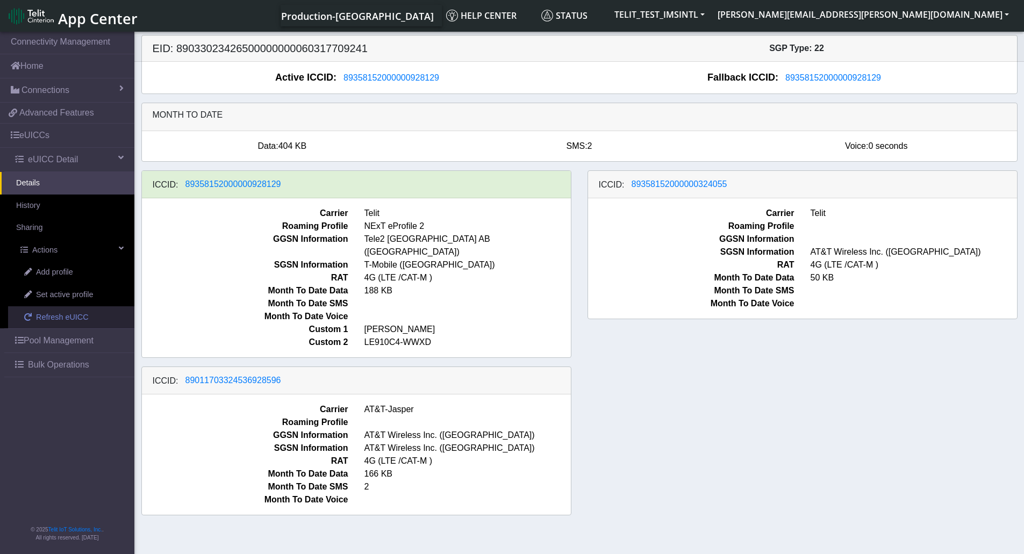
click at [74, 317] on span "Refresh eUICC" at bounding box center [62, 318] width 53 height 12
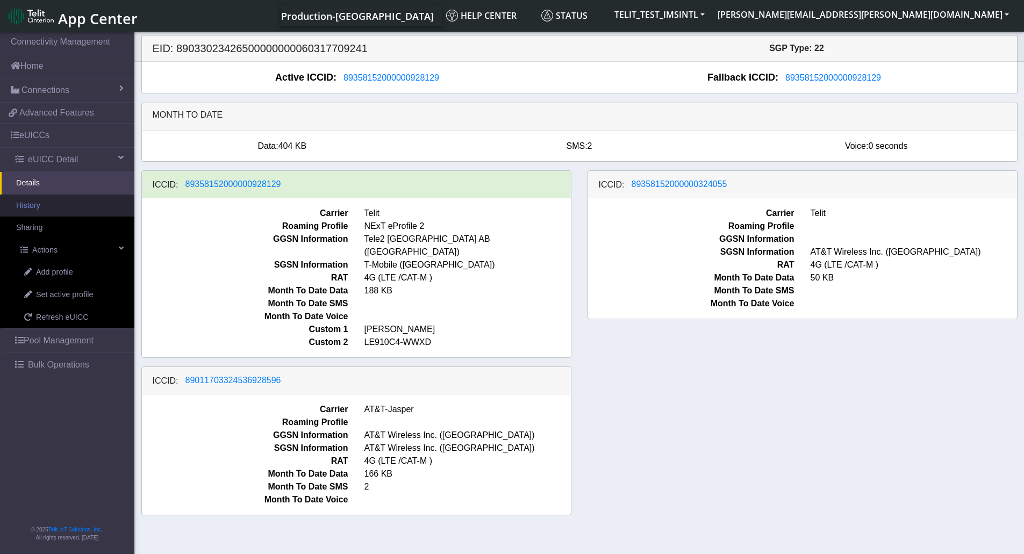
click at [44, 209] on link "History" at bounding box center [67, 206] width 134 height 23
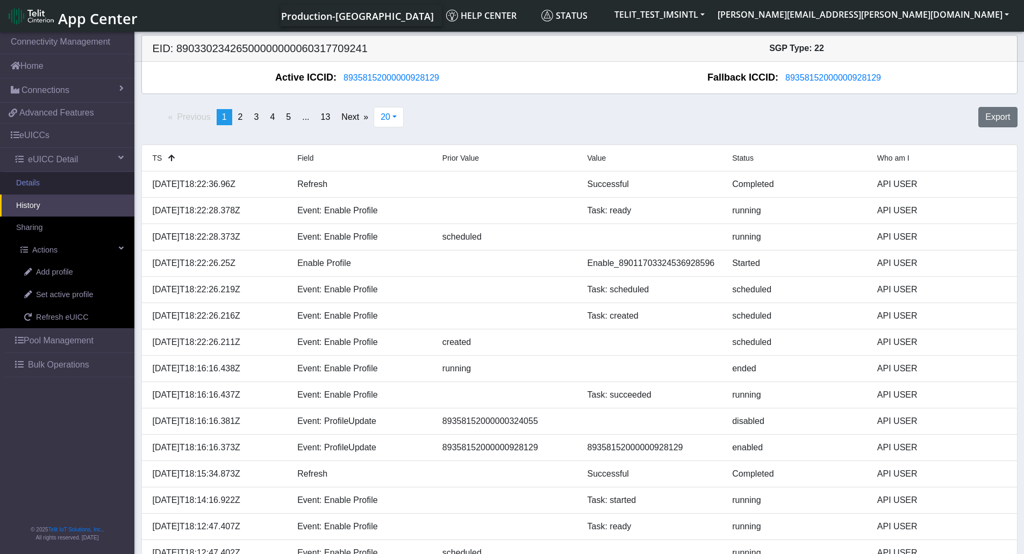
click at [40, 184] on link "Details" at bounding box center [67, 183] width 134 height 23
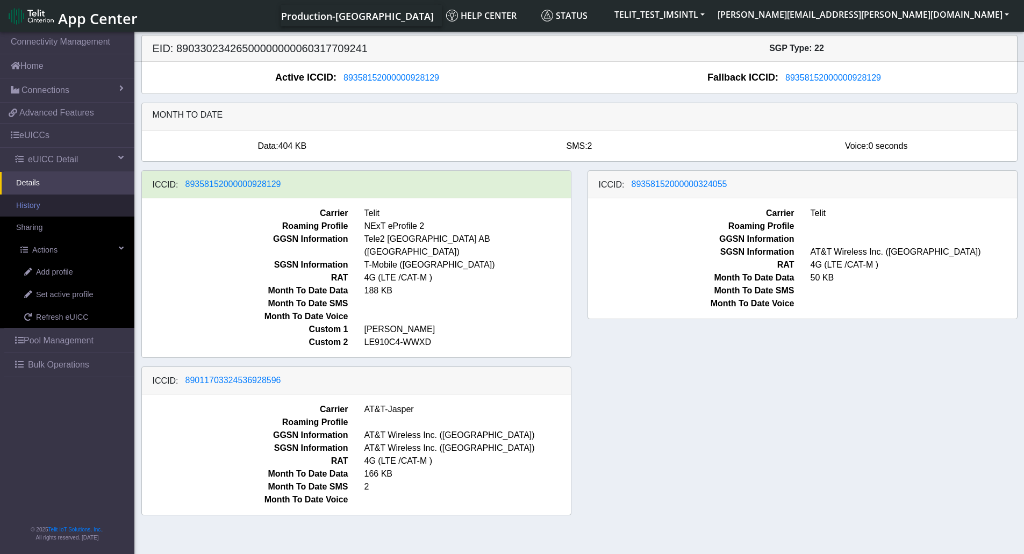
click at [53, 202] on link "History" at bounding box center [67, 206] width 134 height 23
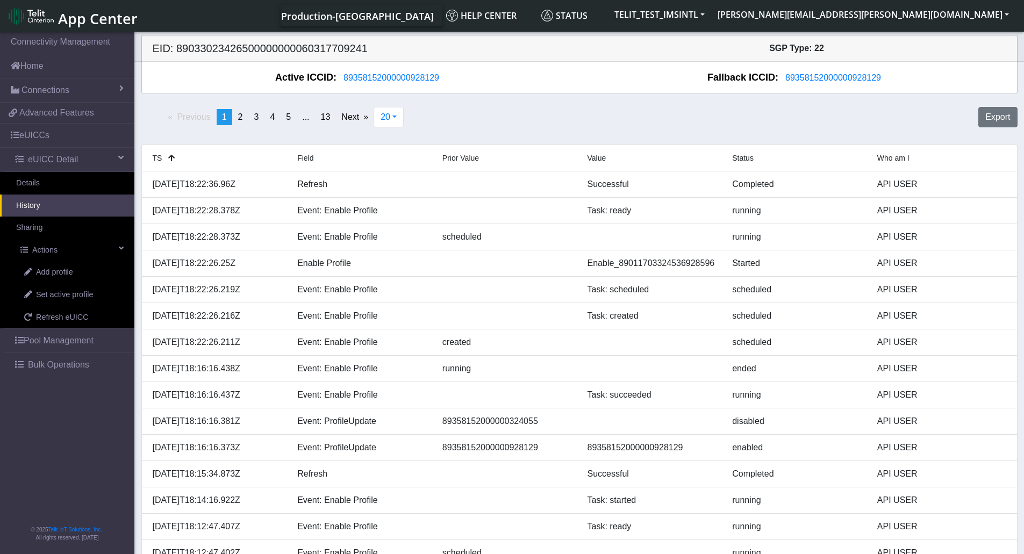
click at [511, 125] on div "Previous page 1 / 13 You're on page 1 page 2 page 3 page 4 page 5 page ... page…" at bounding box center [579, 122] width 892 height 38
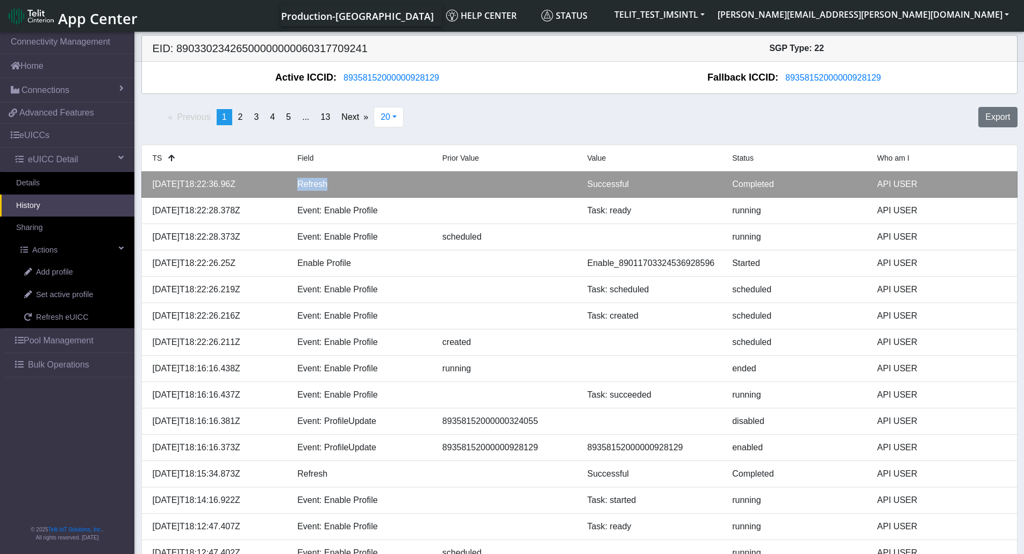
drag, startPoint x: 291, startPoint y: 183, endPoint x: 368, endPoint y: 179, distance: 76.9
click at [356, 180] on div "Refresh" at bounding box center [361, 184] width 145 height 13
drag, startPoint x: 691, startPoint y: 177, endPoint x: 853, endPoint y: 180, distance: 162.9
click at [853, 180] on li "[DATE]T18:22:36.96Z Refresh Successful Completed API USER" at bounding box center [579, 184] width 876 height 26
click at [853, 180] on div "Completed" at bounding box center [796, 184] width 145 height 13
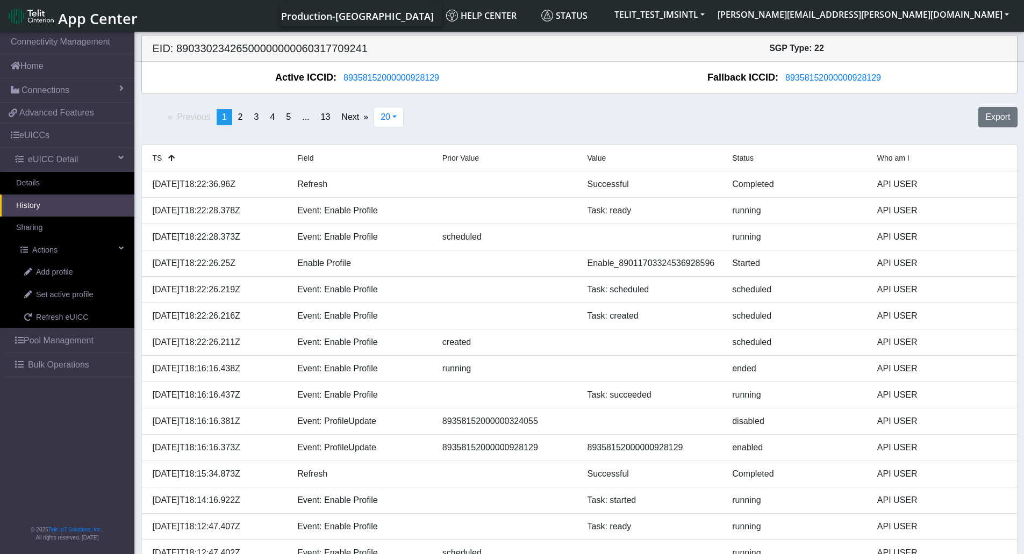
click at [361, 157] on div "Field" at bounding box center [361, 158] width 145 height 13
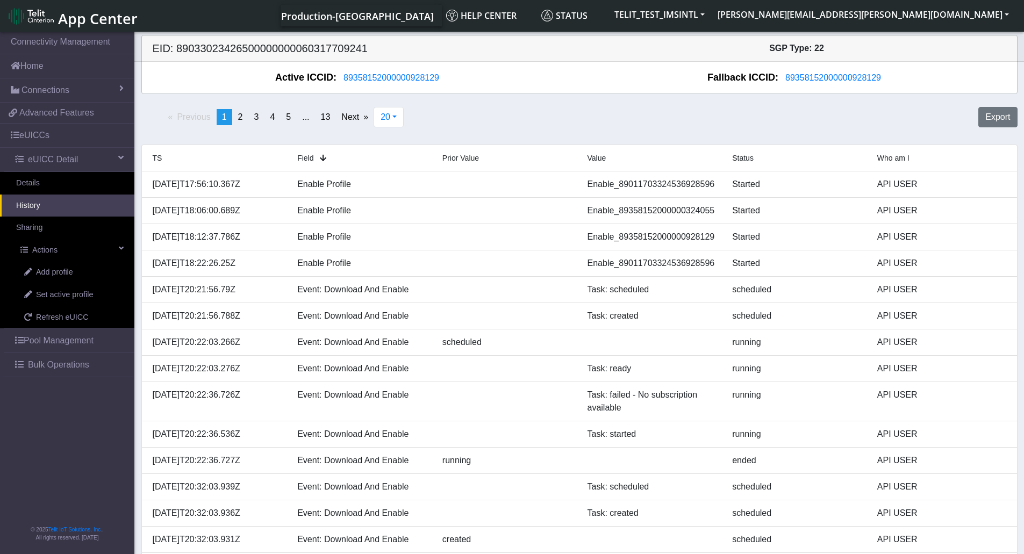
click at [39, 200] on link "History" at bounding box center [67, 206] width 134 height 23
click at [47, 185] on link "Details" at bounding box center [67, 183] width 134 height 23
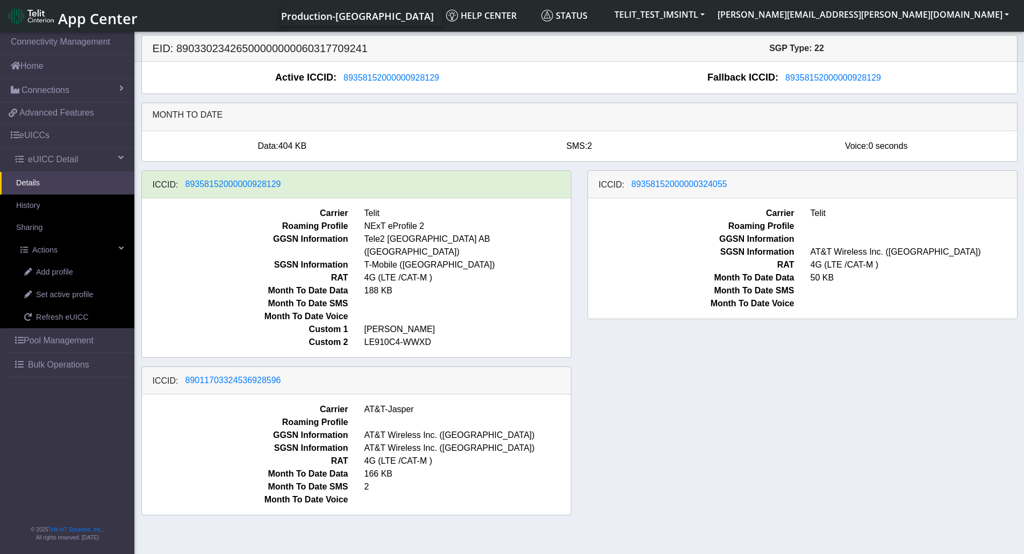
click at [247, 48] on h5 "EID: 89033023426500000000060317709241" at bounding box center [362, 48] width 435 height 13
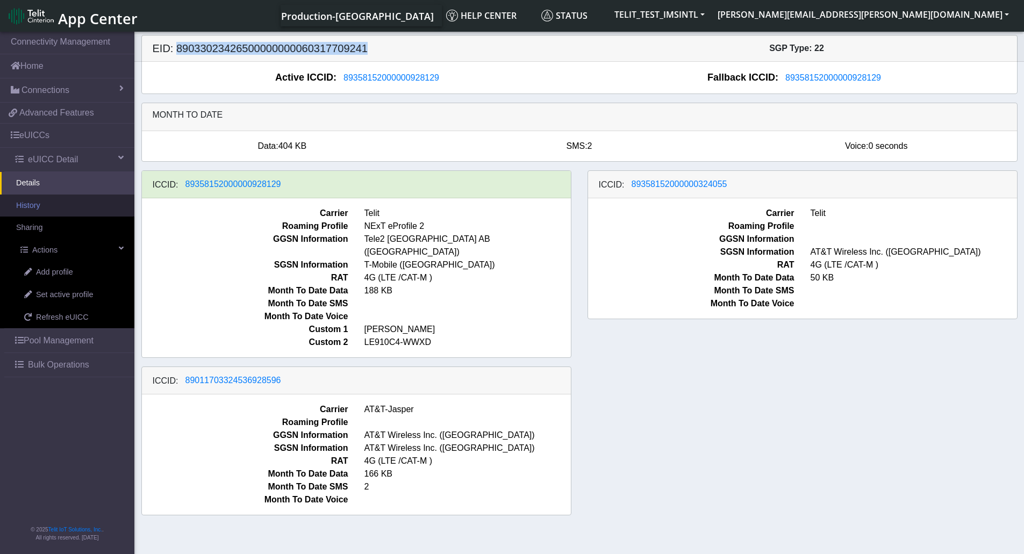
click at [76, 209] on link "History" at bounding box center [67, 206] width 134 height 23
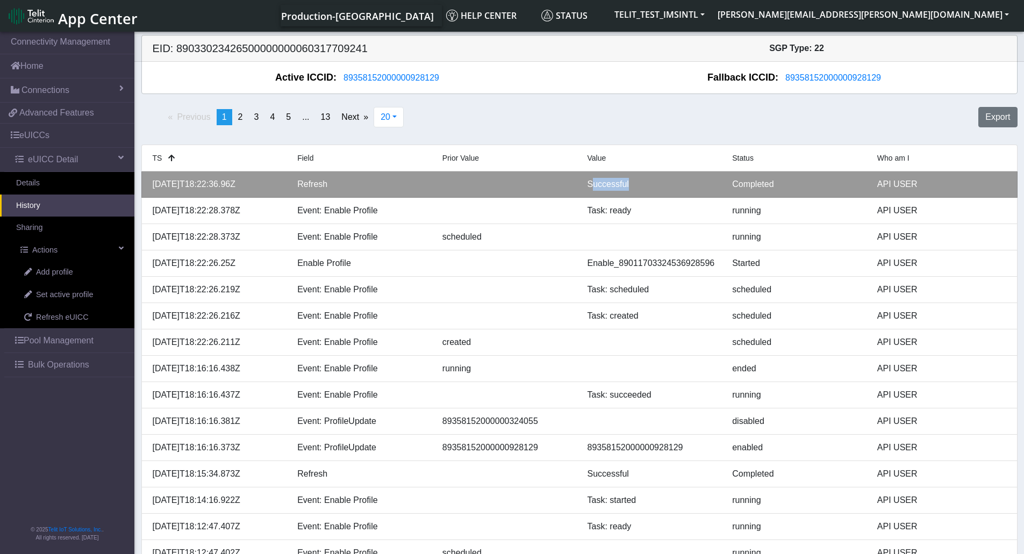
drag, startPoint x: 590, startPoint y: 180, endPoint x: 653, endPoint y: 190, distance: 64.1
click at [651, 183] on div "Successful" at bounding box center [651, 184] width 145 height 13
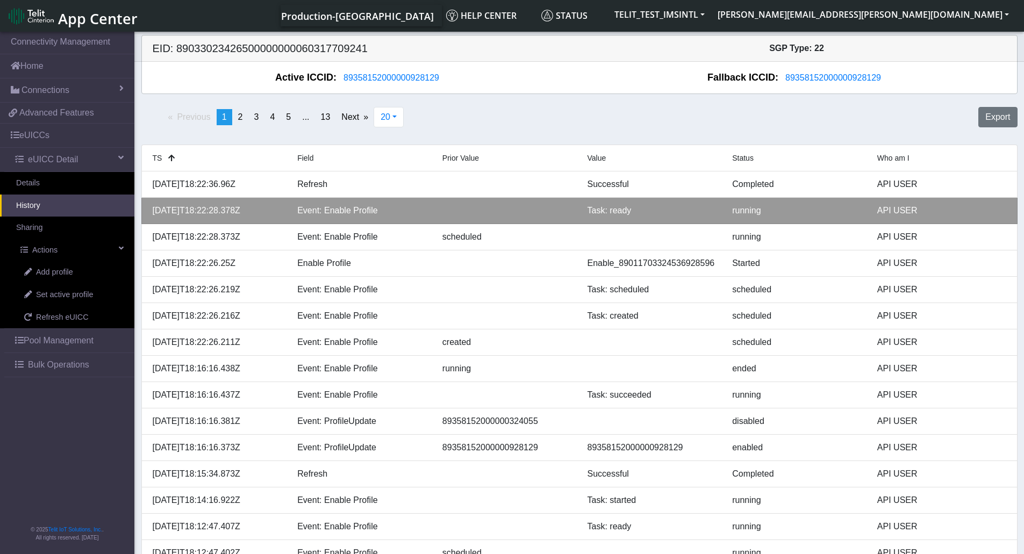
click at [653, 209] on div "Task: ready" at bounding box center [651, 210] width 145 height 13
drag, startPoint x: 581, startPoint y: 209, endPoint x: 789, endPoint y: 210, distance: 208.0
click at [789, 210] on div "2025-09-30T18:22:28.378Z Event: Enable Profile Task: ready running API USER" at bounding box center [580, 210] width 870 height 13
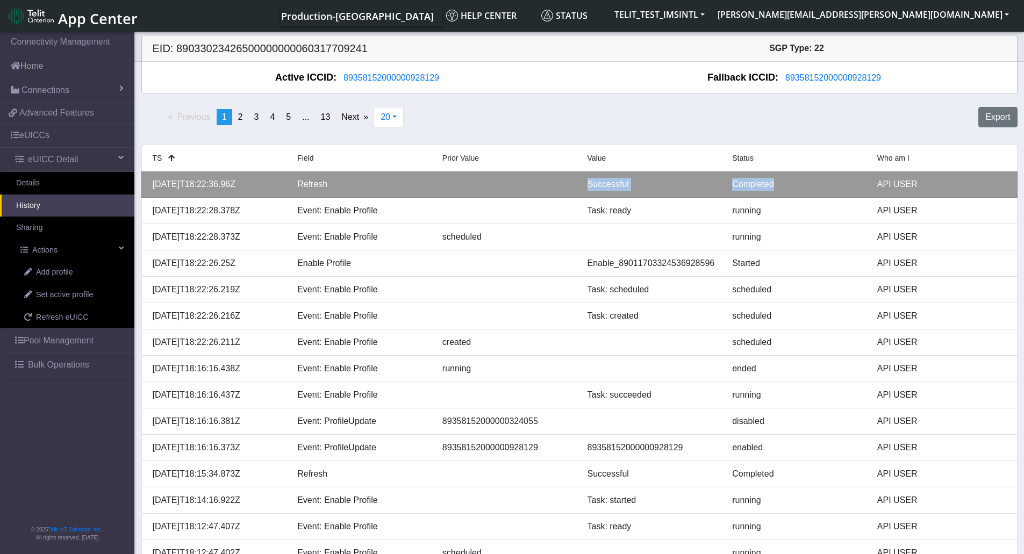
drag, startPoint x: 565, startPoint y: 182, endPoint x: 776, endPoint y: 182, distance: 211.2
click at [776, 182] on div "2025-09-30T18:22:36.96Z Refresh Successful Completed API USER" at bounding box center [580, 184] width 870 height 13
drag, startPoint x: 341, startPoint y: 183, endPoint x: 294, endPoint y: 186, distance: 46.3
click at [294, 186] on div "Refresh" at bounding box center [361, 184] width 145 height 13
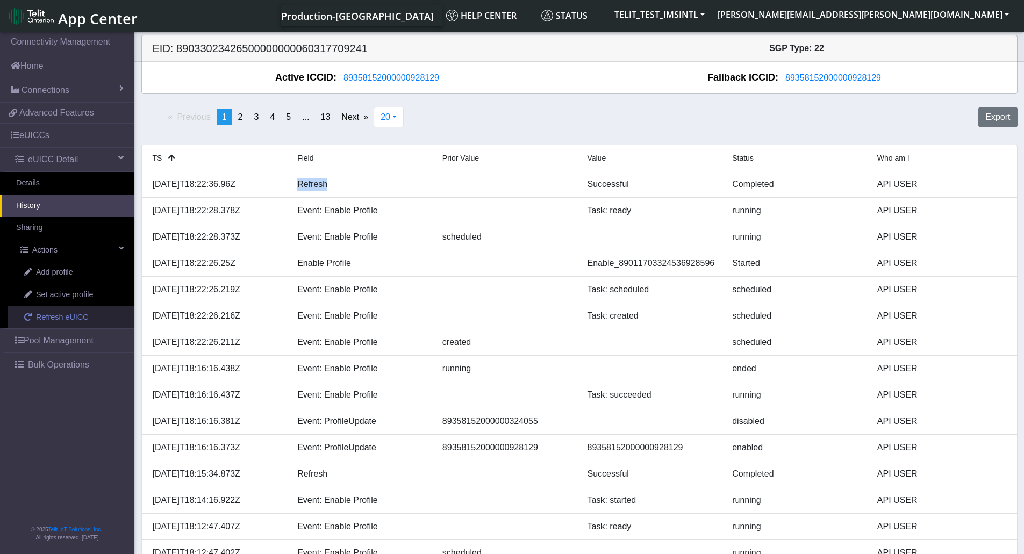
click at [68, 315] on span "Refresh eUICC" at bounding box center [62, 318] width 53 height 12
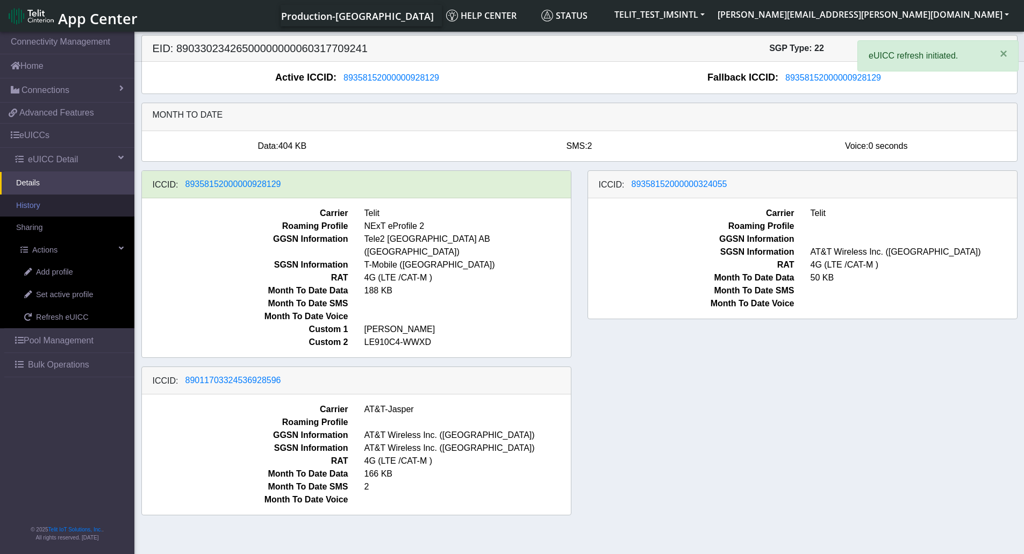
click at [43, 206] on link "History" at bounding box center [67, 206] width 134 height 23
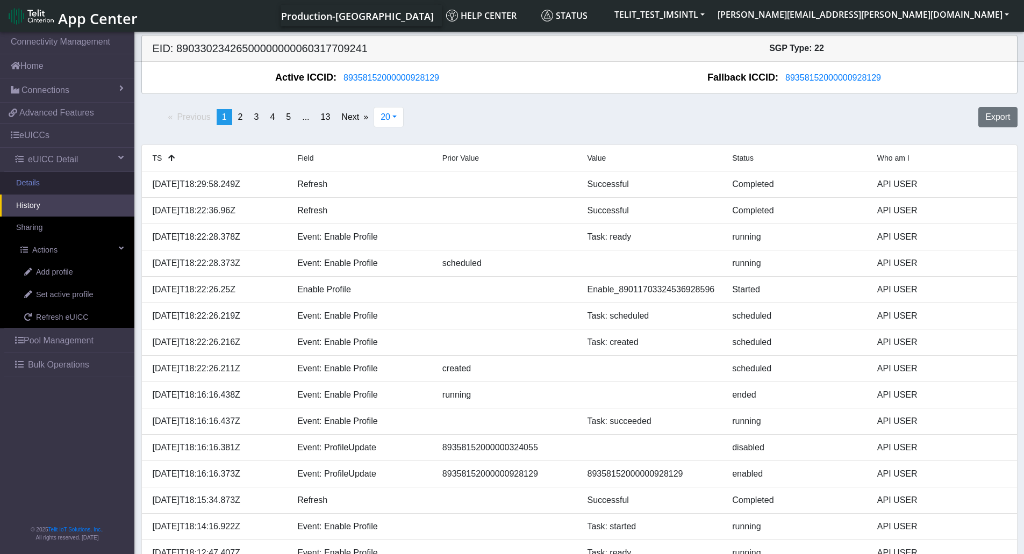
click at [44, 176] on link "Details" at bounding box center [67, 183] width 134 height 23
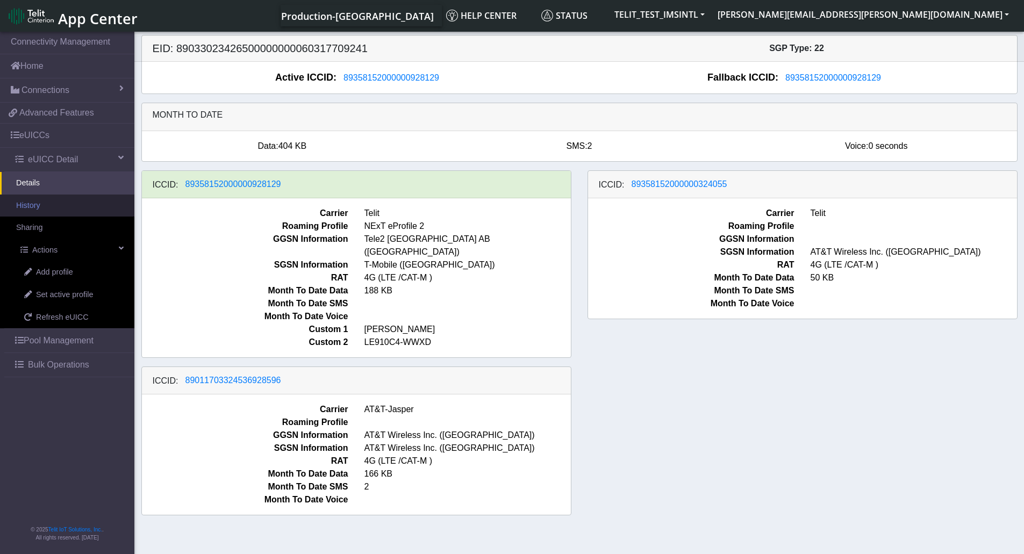
click at [39, 204] on link "History" at bounding box center [67, 206] width 134 height 23
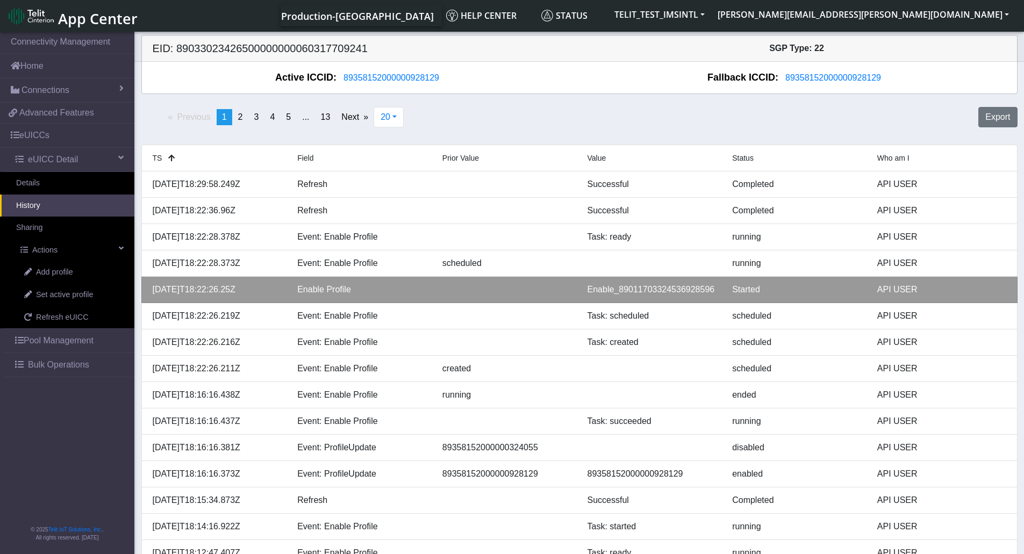
drag, startPoint x: 270, startPoint y: 283, endPoint x: 710, endPoint y: 286, distance: 440.1
click at [706, 283] on div "2025-09-30T18:22:26.25Z Enable Profile Enable_89011703324536928596 Started API …" at bounding box center [580, 289] width 870 height 13
click at [540, 283] on li "2025-09-30T18:22:26.25Z Enable Profile Enable_89011703324536928596 Started API …" at bounding box center [579, 290] width 876 height 26
drag, startPoint x: 548, startPoint y: 289, endPoint x: 715, endPoint y: 285, distance: 166.6
click at [715, 285] on div "2025-09-30T18:22:26.25Z Enable Profile Enable_89011703324536928596 Started API …" at bounding box center [580, 289] width 870 height 13
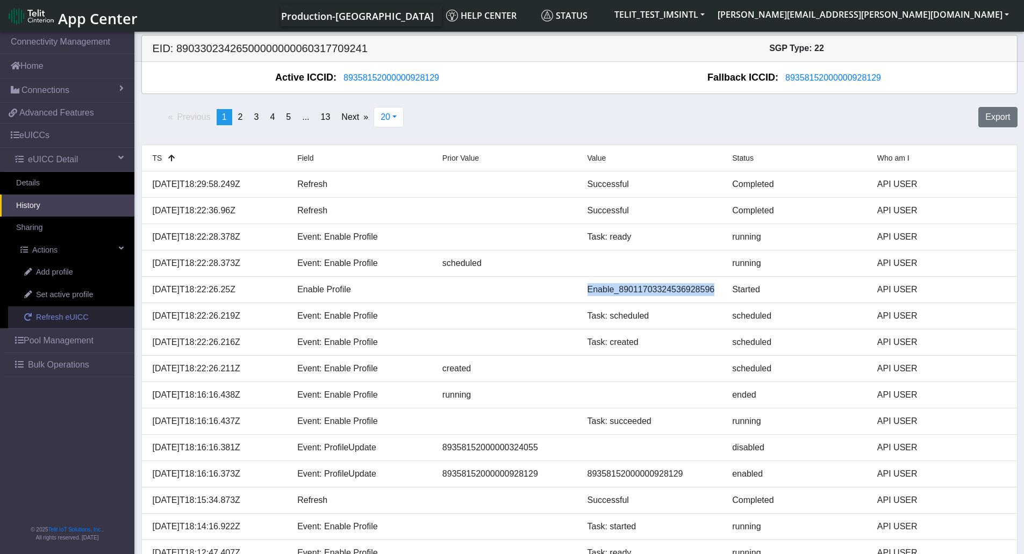
click at [63, 317] on span "Refresh eUICC" at bounding box center [62, 318] width 53 height 12
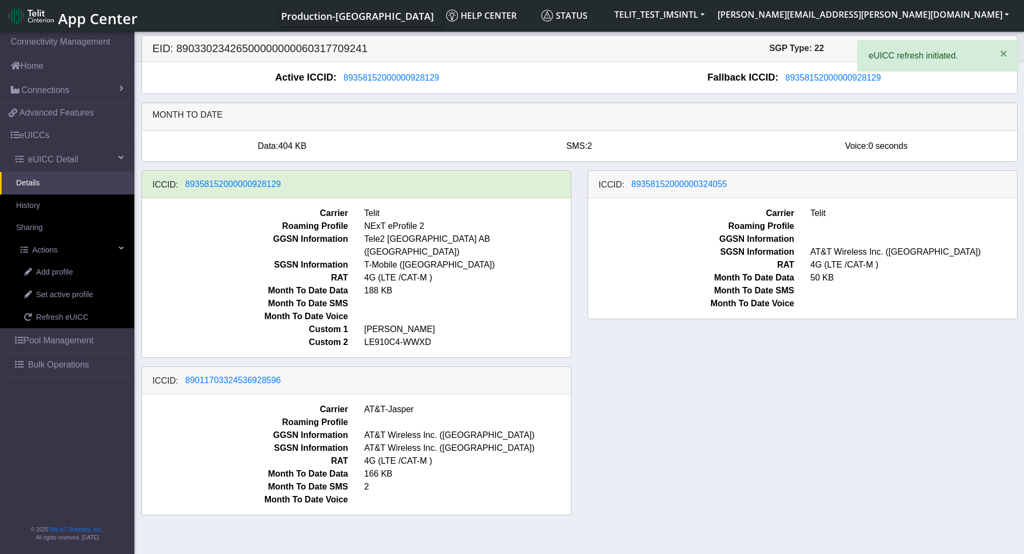
click at [754, 428] on div "ICCID: 89358152000000928129 Carrier Telit Roaming Profile NExT eProfile 2 GGSN …" at bounding box center [579, 347] width 892 height 354
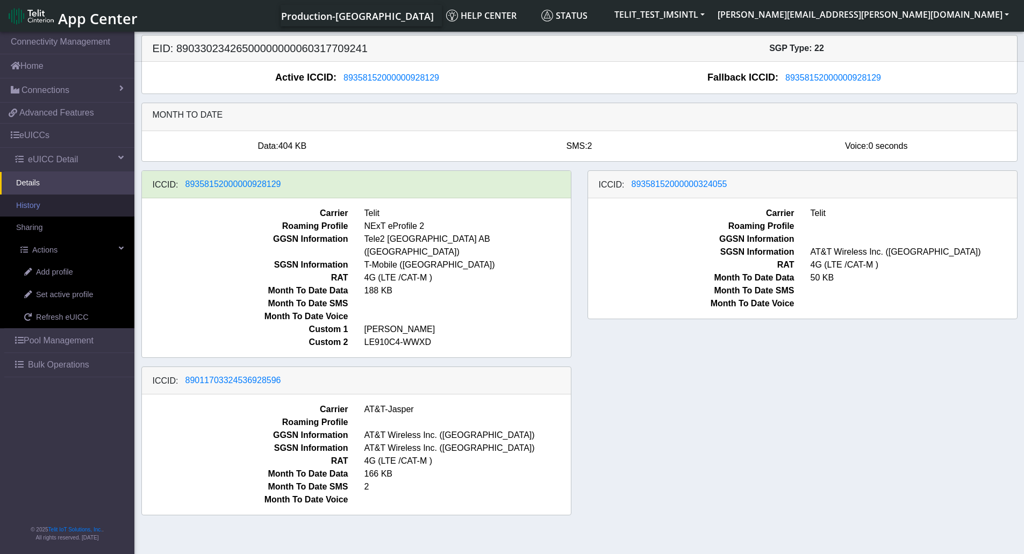
click at [48, 200] on link "History" at bounding box center [67, 206] width 134 height 23
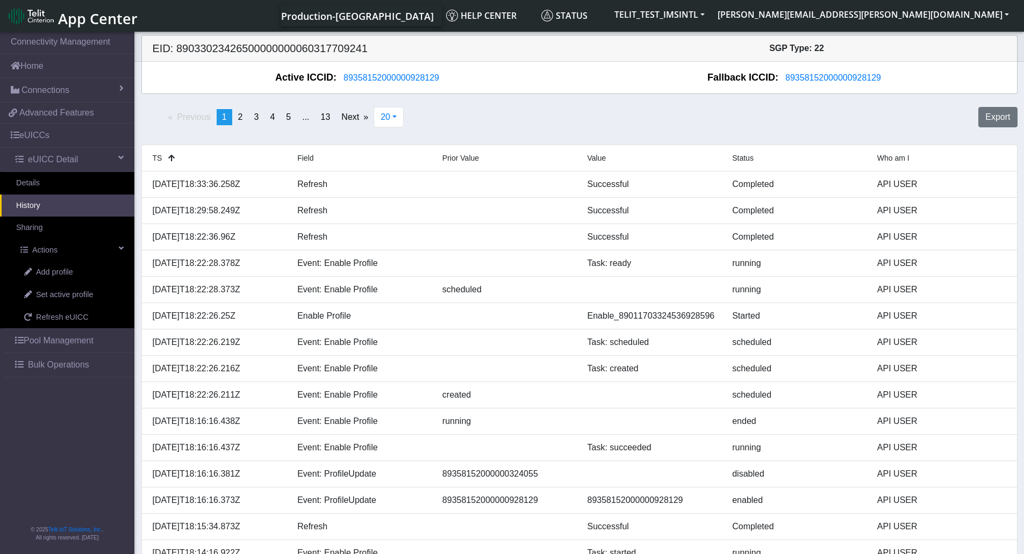
click at [806, 118] on div "Previous page 1 / 13 You're on page 1 page 2 page 3 page 4 page 5 page ... page…" at bounding box center [579, 122] width 892 height 38
click at [809, 117] on div "Previous page 1 / 13 You're on page 1 page 2 page 3 page 4 page 5 page ... page…" at bounding box center [579, 122] width 892 height 38
click at [814, 109] on div "Previous page 1 / 13 You're on page 1 page 2 page 3 page 4 page 5 page ... page…" at bounding box center [579, 122] width 892 height 38
click at [66, 185] on link "Details" at bounding box center [67, 183] width 134 height 23
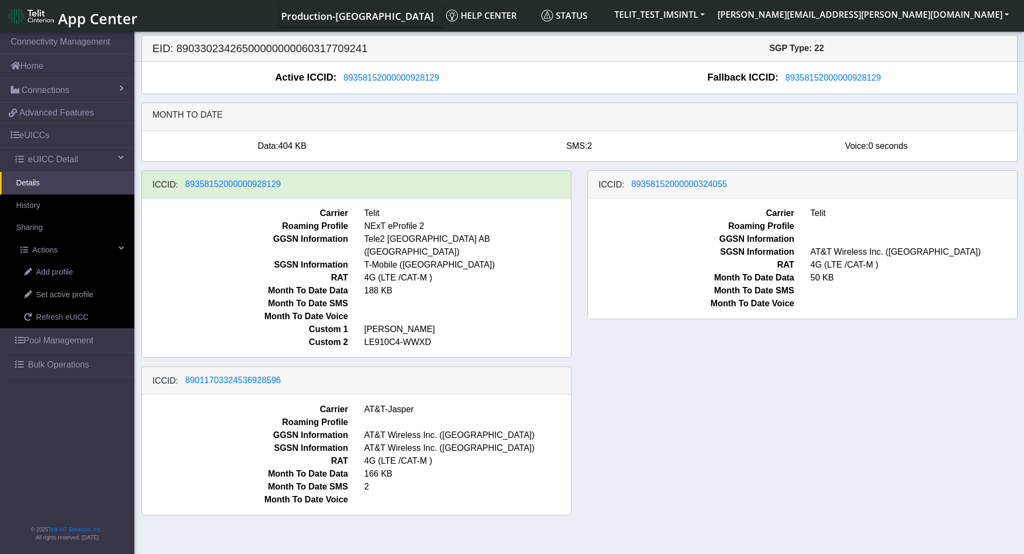
drag, startPoint x: 295, startPoint y: 184, endPoint x: 195, endPoint y: 193, distance: 100.4
click at [192, 195] on div "ICCID: 89358152000000928129" at bounding box center [356, 184] width 429 height 27
drag, startPoint x: 443, startPoint y: 77, endPoint x: 354, endPoint y: 79, distance: 88.7
click at [355, 79] on div "Active ICCID: 89358152000000928129" at bounding box center [360, 77] width 437 height 15
click at [351, 79] on span "89358152000000928129" at bounding box center [391, 77] width 96 height 9
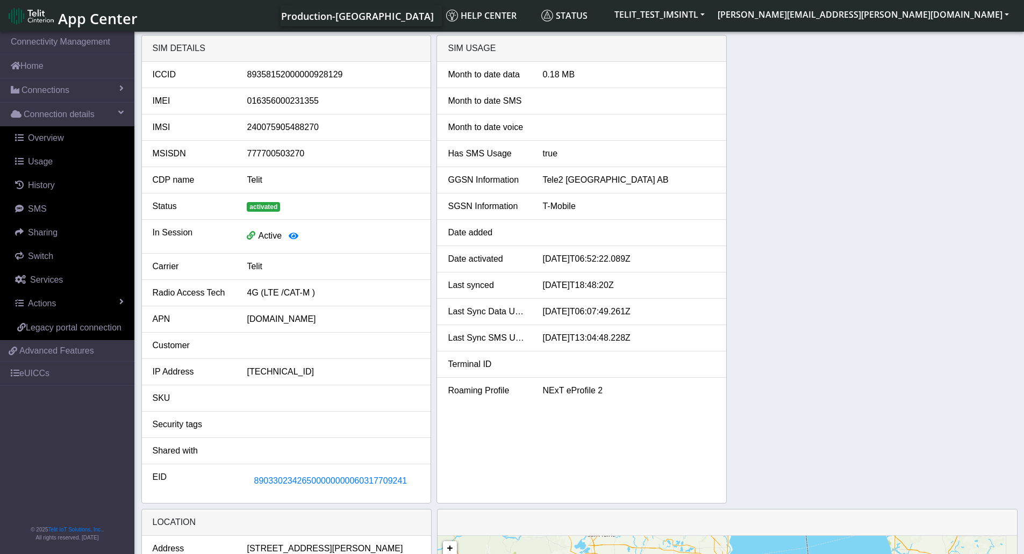
click at [311, 72] on div "89358152000000928129" at bounding box center [333, 74] width 189 height 13
copy div "89358152000000928129"
click at [298, 77] on div "89358152000000928129" at bounding box center [333, 74] width 189 height 13
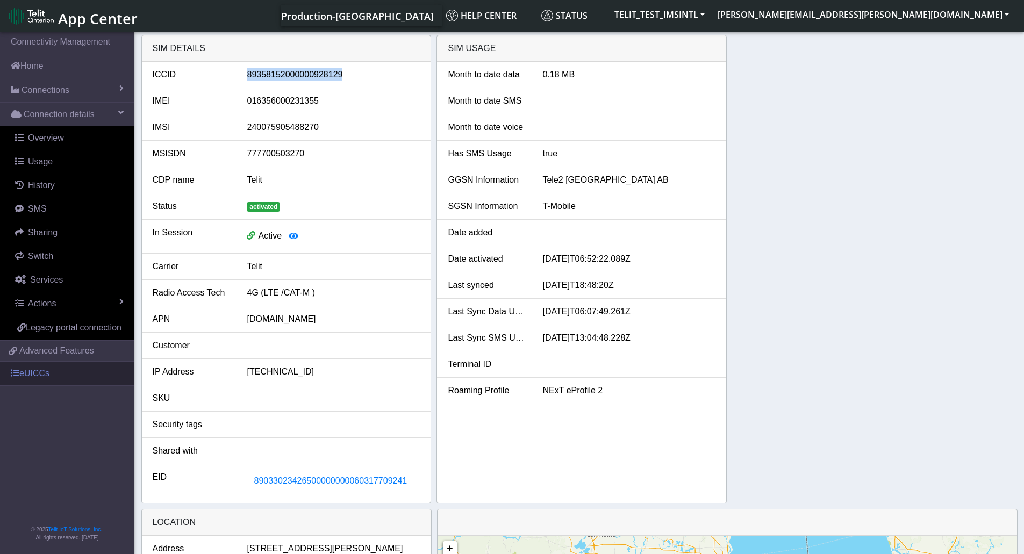
click at [59, 371] on link "eUICCs" at bounding box center [67, 374] width 134 height 24
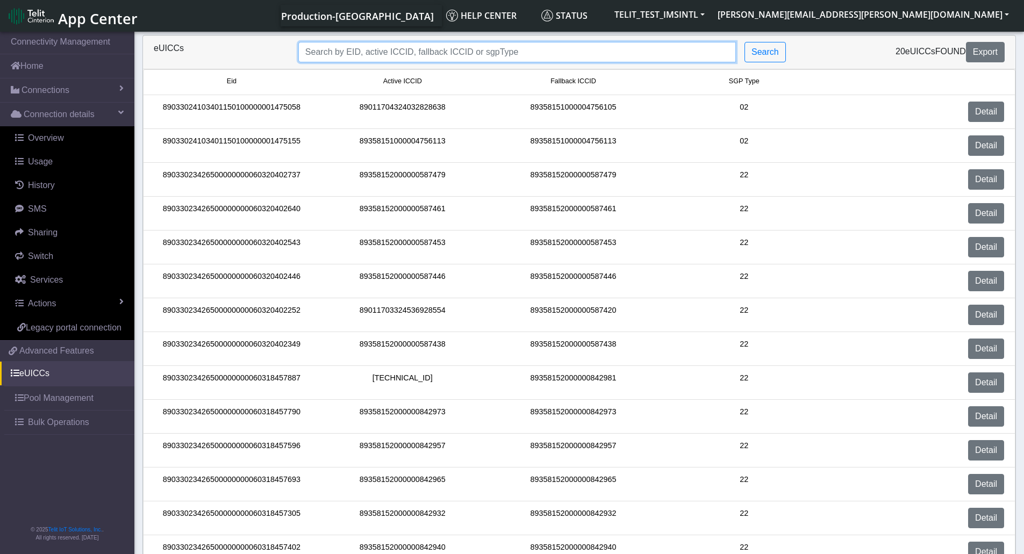
click at [397, 44] on input "Search..." at bounding box center [516, 52] width 437 height 20
paste input "89358152000000928129"
type input "89358152000000928129"
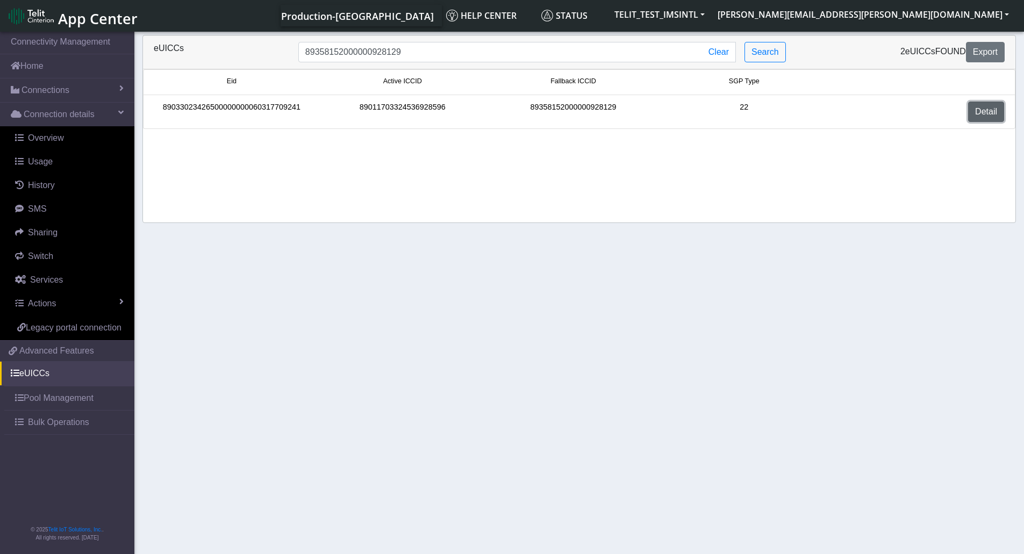
click at [982, 111] on link "Detail" at bounding box center [986, 112] width 36 height 20
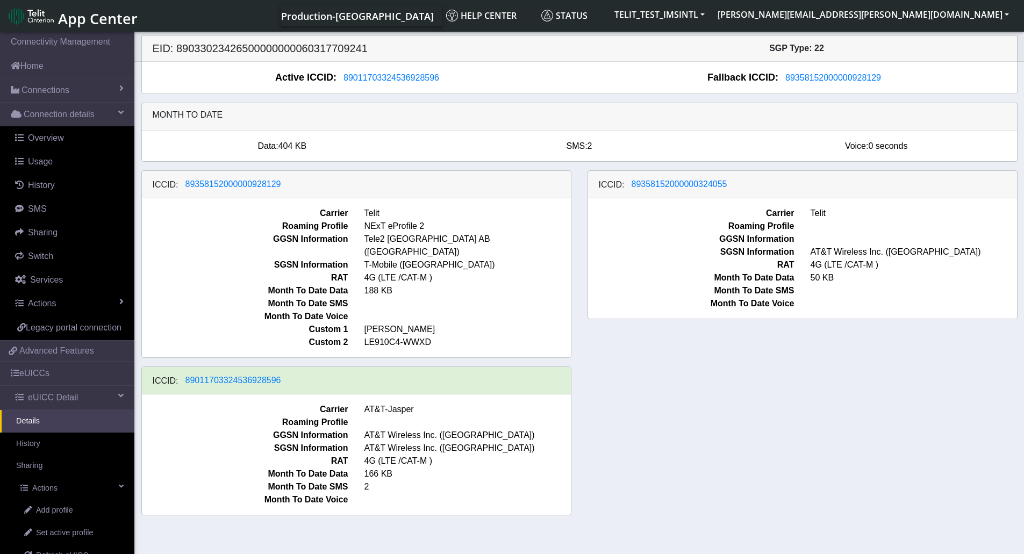
click at [736, 430] on div "ICCID: 89358152000000928129 Carrier Telit Roaming Profile NExT eProfile 2 GGSN …" at bounding box center [579, 347] width 892 height 354
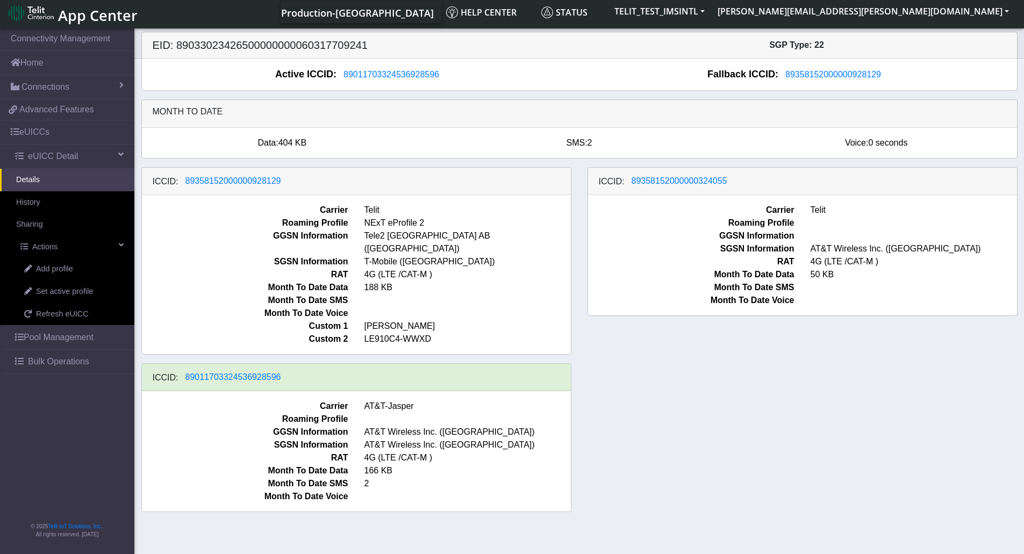
scroll to position [4, 0]
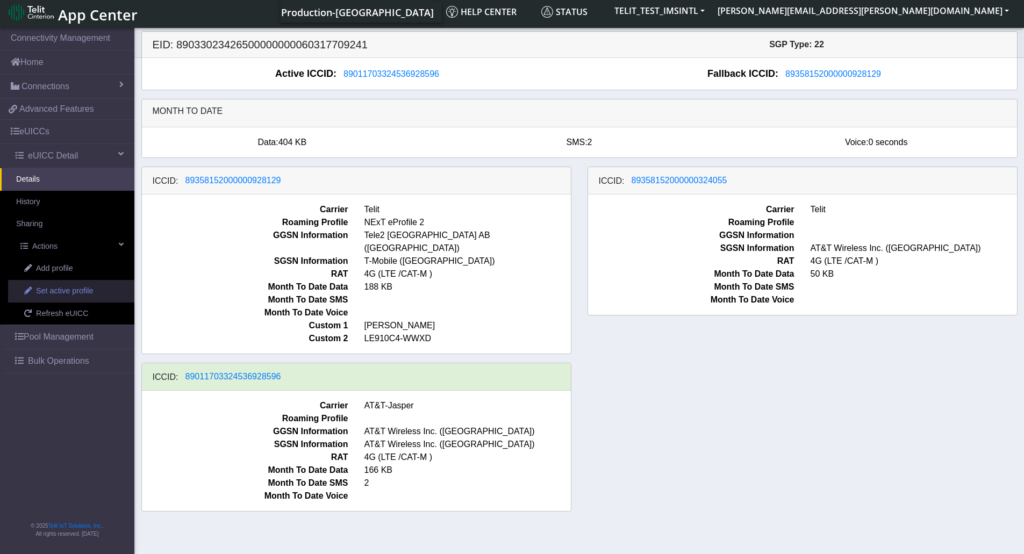
click at [77, 292] on span "Set active profile" at bounding box center [64, 291] width 57 height 12
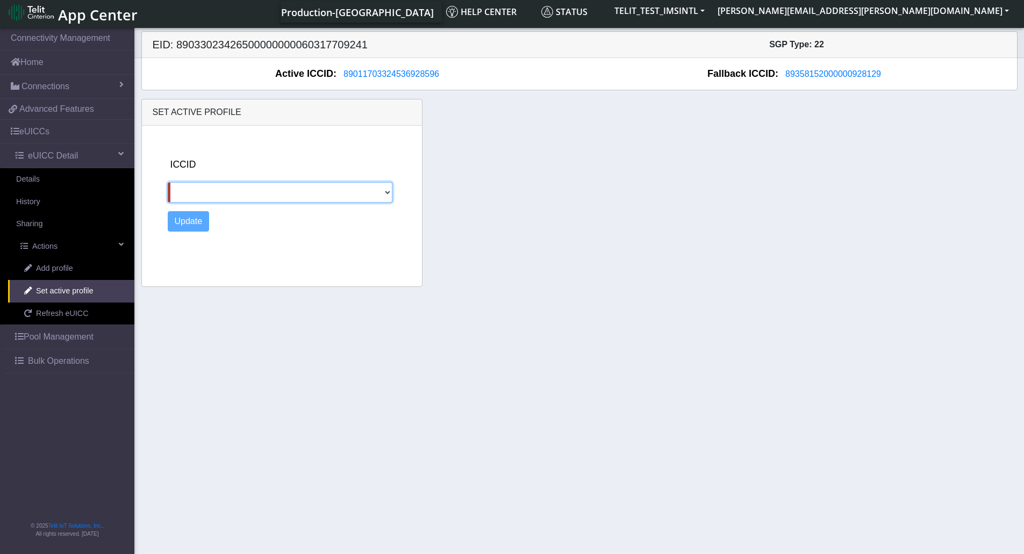
click at [266, 199] on select "89358152000000928129 89358152000000324055" at bounding box center [280, 192] width 225 height 20
select select "89358152000000928129"
click at [168, 182] on select "89358152000000928129 89358152000000324055" at bounding box center [280, 192] width 225 height 20
click at [198, 225] on button "Update" at bounding box center [189, 221] width 42 height 20
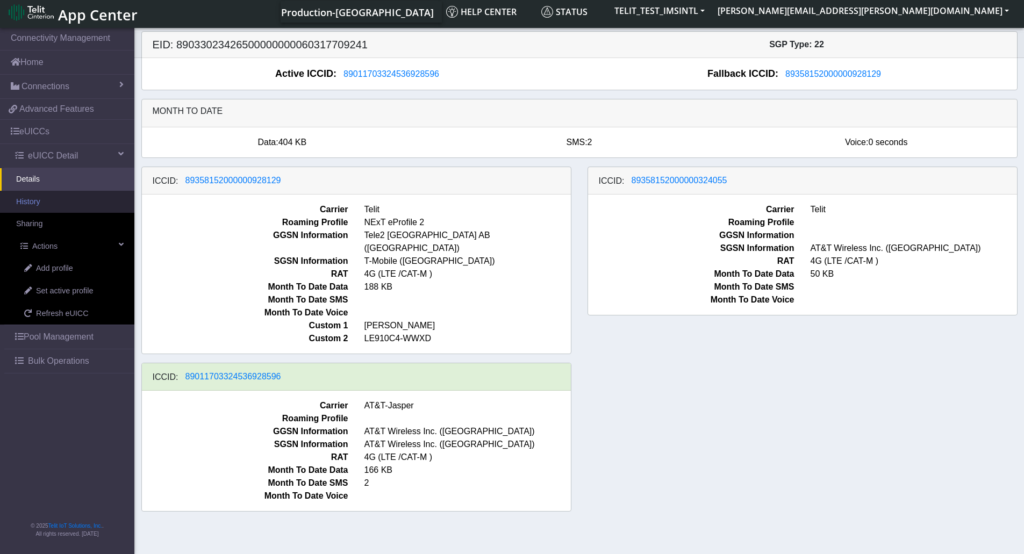
click at [54, 198] on link "History" at bounding box center [67, 202] width 134 height 23
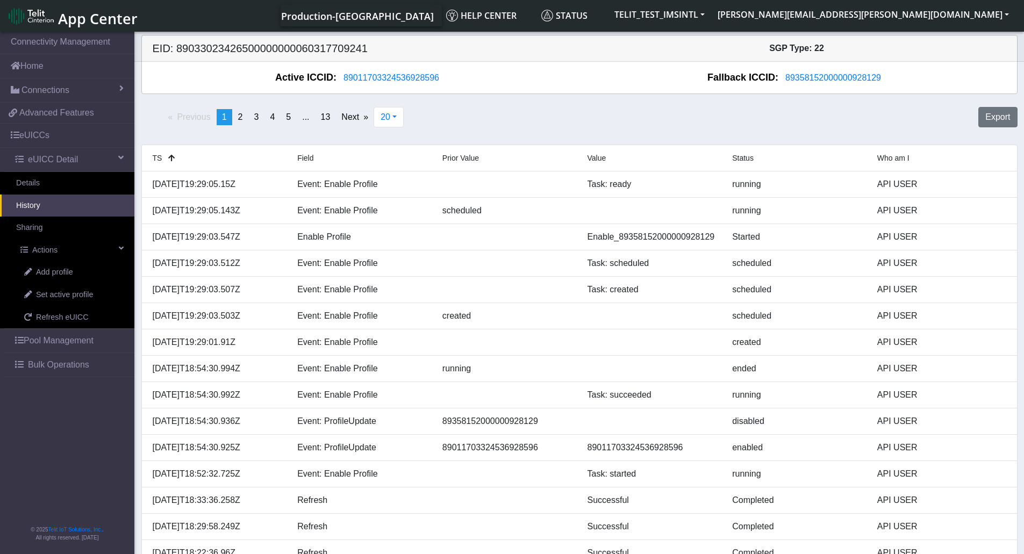
click at [663, 65] on div "Active ICCID: [TECHNICAL_ID] Fallback ICCID: [TECHNICAL_ID]" at bounding box center [579, 78] width 875 height 32
click at [48, 188] on link "Details" at bounding box center [67, 183] width 134 height 23
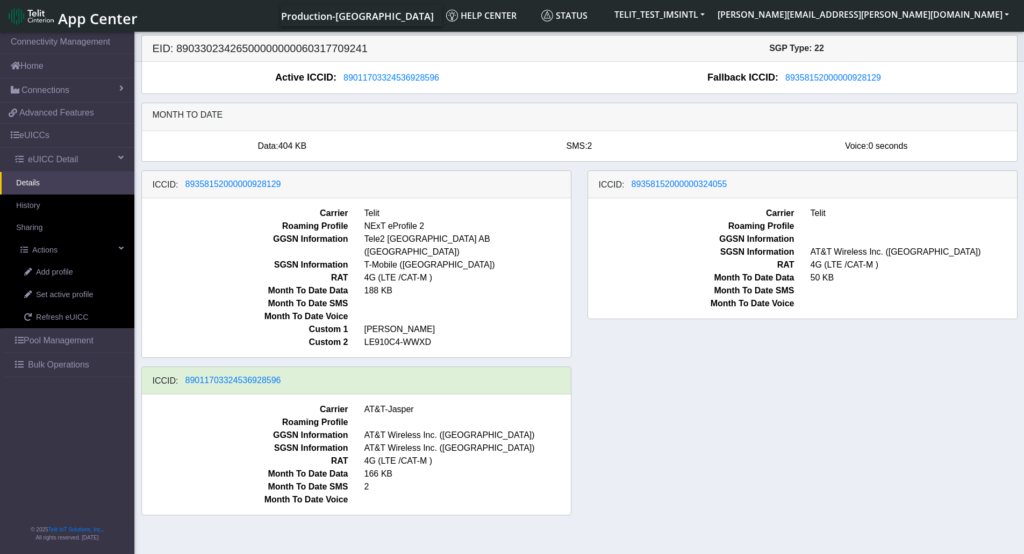
click at [681, 353] on div "ICCID: 89358152000000928129 Carrier Telit Roaming Profile NExT eProfile 2 GGSN …" at bounding box center [579, 347] width 892 height 354
drag, startPoint x: 645, startPoint y: 236, endPoint x: 636, endPoint y: 353, distance: 116.4
click at [648, 253] on div "Carrier Telit Roaming Profile GGSN Information SGSN Information AT&T Wireless I…" at bounding box center [802, 258] width 429 height 120
click at [685, 452] on div "ICCID: 89358152000000928129 Carrier Telit Roaming Profile NExT eProfile 2 GGSN …" at bounding box center [579, 347] width 892 height 354
click at [83, 314] on span "Refresh eUICC" at bounding box center [62, 318] width 53 height 12
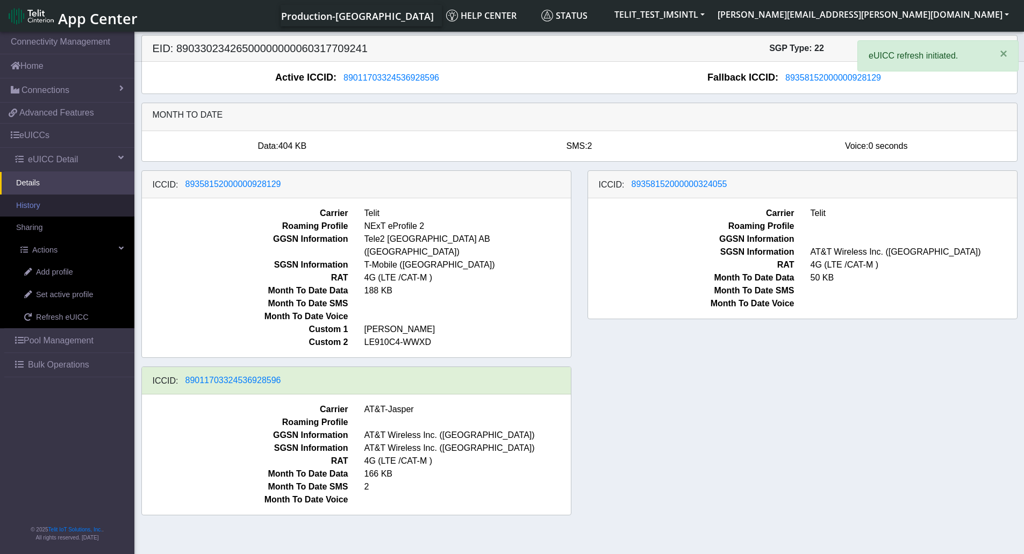
click at [52, 205] on link "History" at bounding box center [67, 206] width 134 height 23
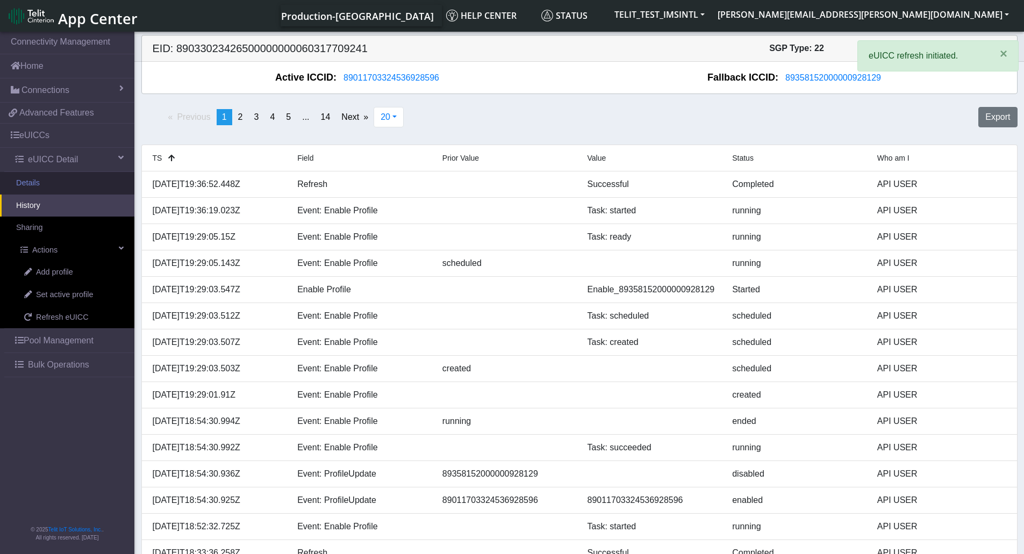
click at [64, 184] on link "Details" at bounding box center [67, 183] width 134 height 23
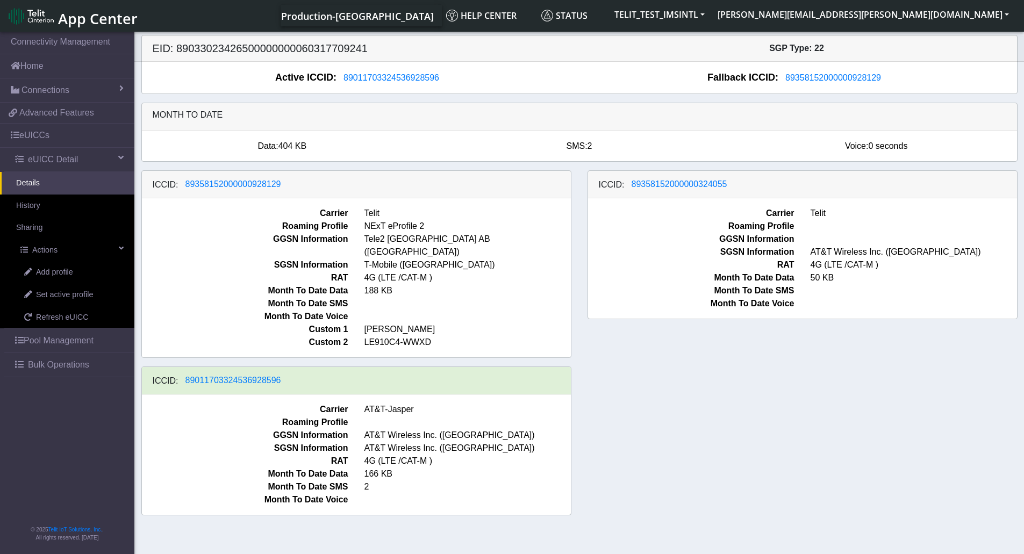
drag, startPoint x: 650, startPoint y: 381, endPoint x: 654, endPoint y: 389, distance: 8.9
click at [654, 388] on div "ICCID: [TECHNICAL_ID] Carrier Telit Roaming Profile NExT eProfile 2 GGSN Inform…" at bounding box center [579, 347] width 892 height 354
click at [804, 418] on div "ICCID: [TECHNICAL_ID] Carrier Telit Roaming Profile NExT eProfile 2 GGSN Inform…" at bounding box center [579, 347] width 892 height 354
click at [678, 362] on div "ICCID: 89358152000000928129 Carrier Telit Roaming Profile NExT eProfile 2 GGSN …" at bounding box center [579, 347] width 892 height 354
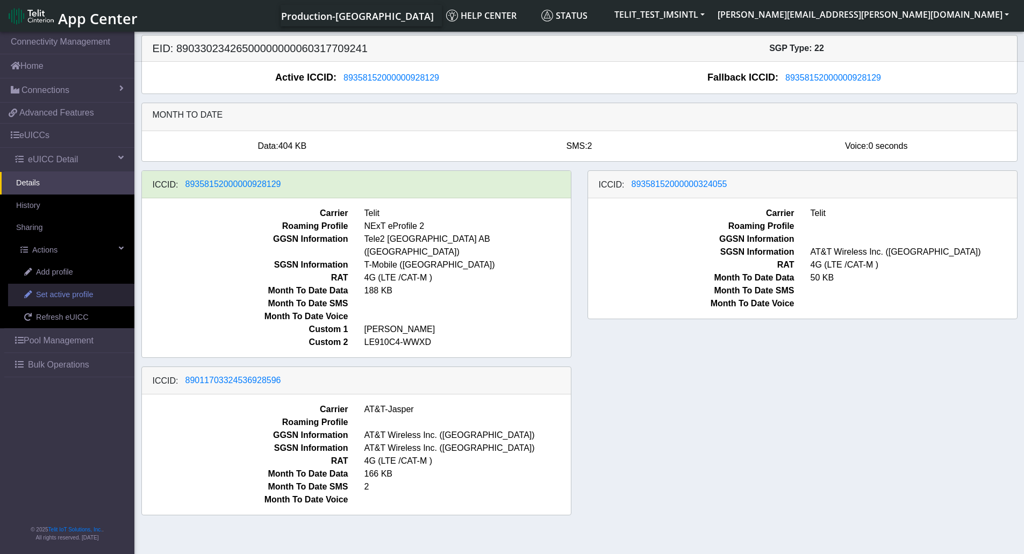
click at [75, 298] on span "Set active profile" at bounding box center [64, 295] width 57 height 12
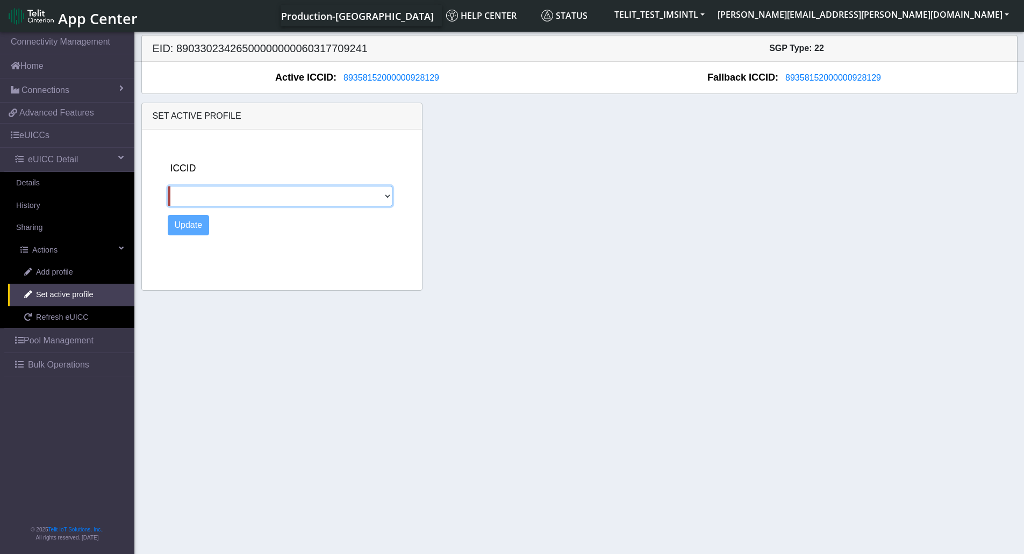
click at [251, 199] on select "89358152000000324055 89011703324536928596" at bounding box center [280, 196] width 225 height 20
select select "89358152000000324055"
click at [168, 186] on select "89358152000000324055 89011703324536928596" at bounding box center [280, 196] width 225 height 20
click at [190, 224] on button "Update" at bounding box center [189, 225] width 42 height 20
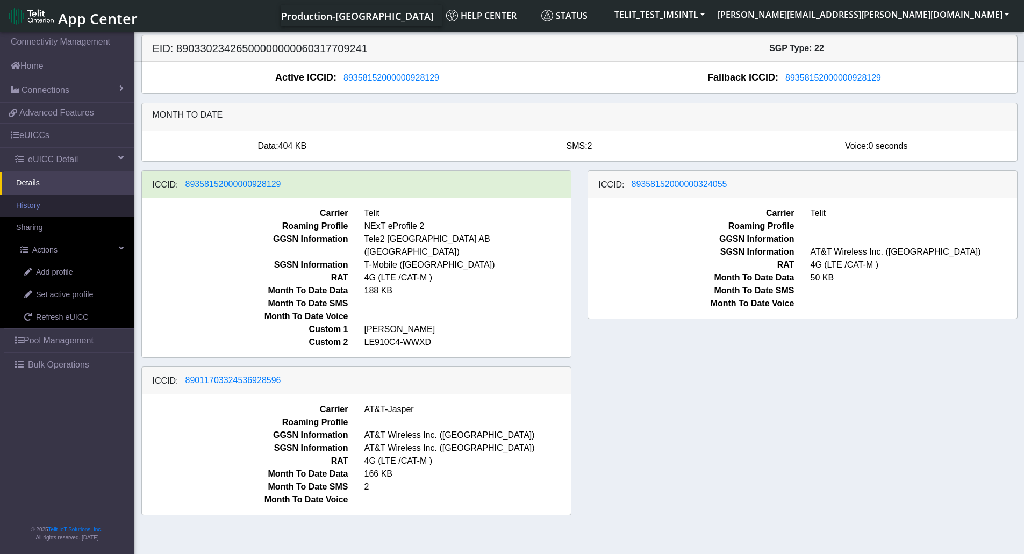
click at [59, 199] on link "History" at bounding box center [67, 206] width 134 height 23
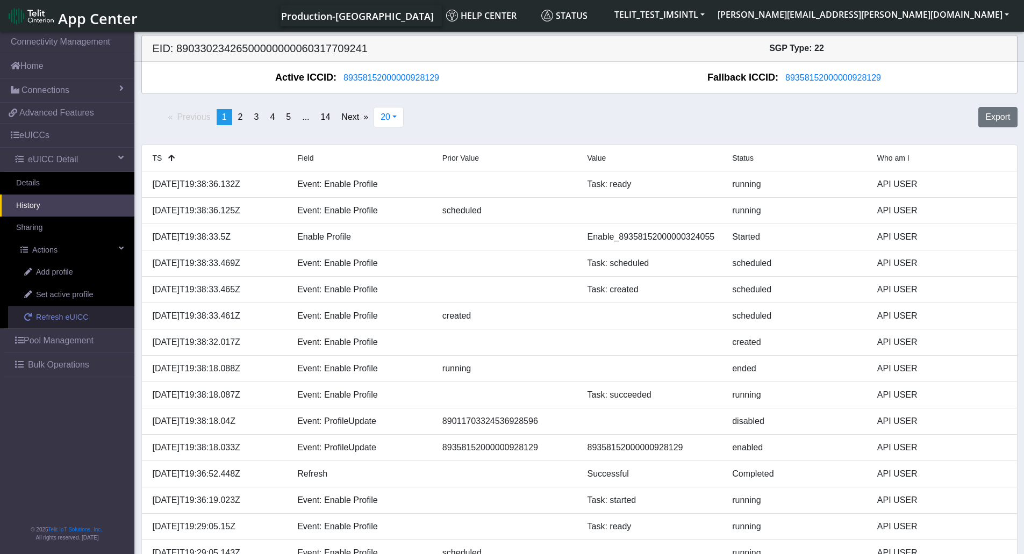
click at [69, 315] on span "Refresh eUICC" at bounding box center [62, 318] width 53 height 12
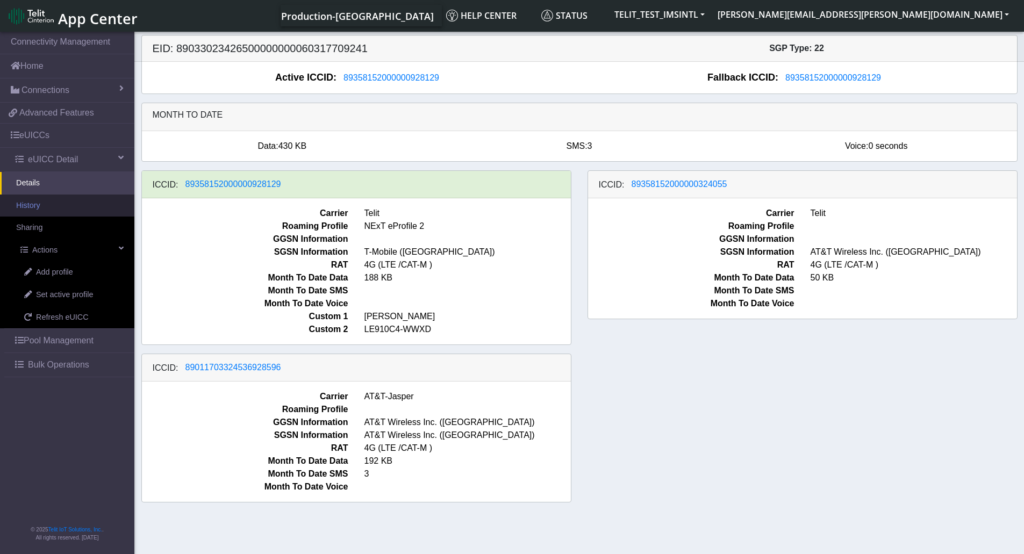
click at [55, 205] on link "History" at bounding box center [67, 206] width 134 height 23
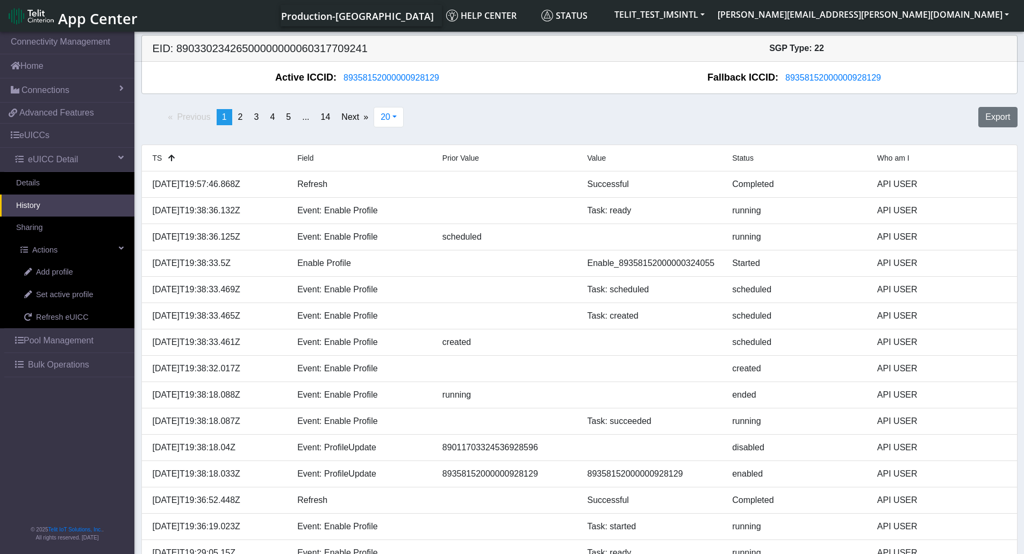
click at [658, 112] on div "Previous page 1 / 14 You're on page 1 page 2 page 3 page 4 page 5 page ... page…" at bounding box center [579, 122] width 892 height 38
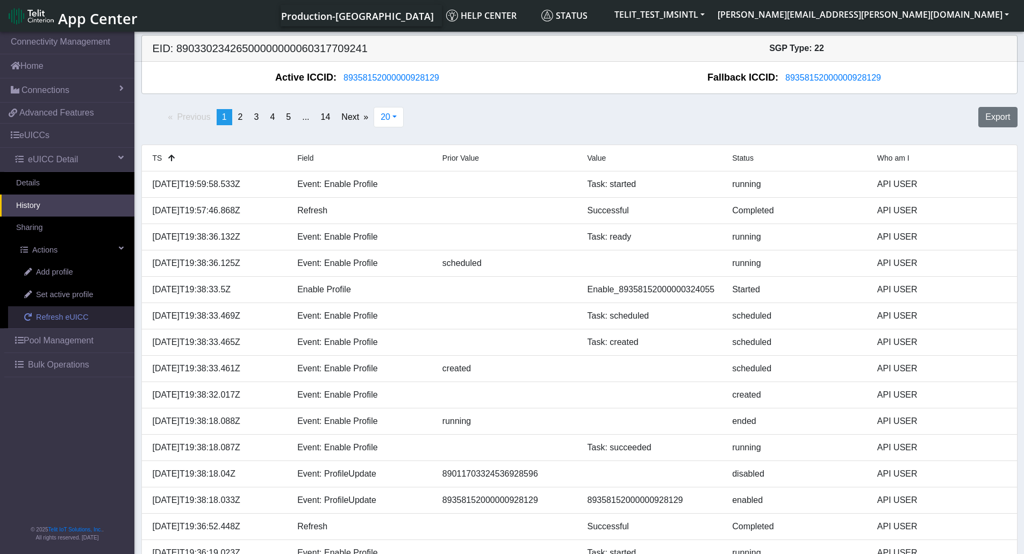
click at [56, 314] on span "Refresh eUICC" at bounding box center [62, 318] width 53 height 12
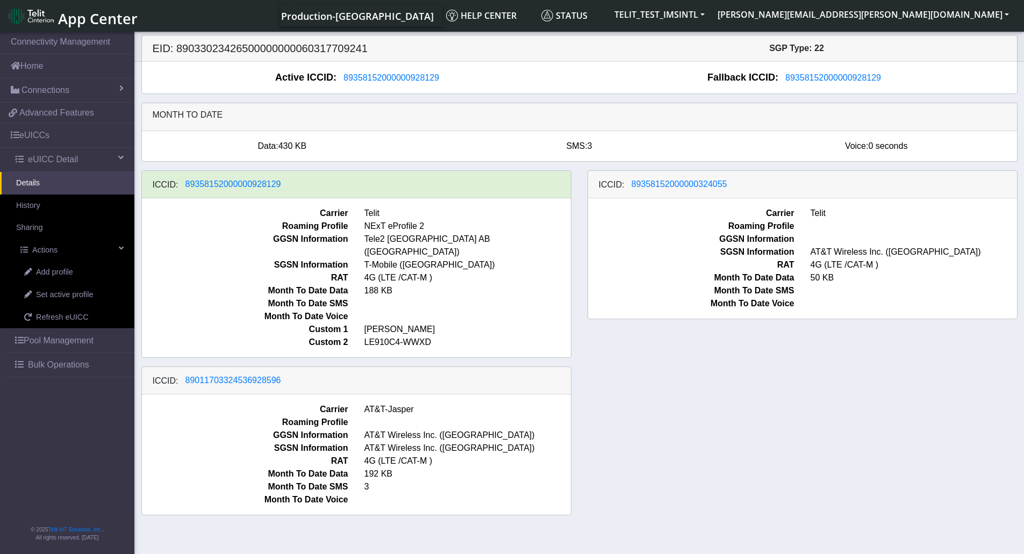
click at [738, 397] on div "ICCID: [TECHNICAL_ID] Carrier Telit Roaming Profile NExT eProfile 2 GGSN Inform…" at bounding box center [579, 347] width 892 height 354
click at [724, 426] on div "ICCID: 89358152000000928129 Carrier Telit Roaming Profile NExT eProfile 2 GGSN …" at bounding box center [579, 347] width 892 height 354
click at [85, 318] on link "Refresh eUICC" at bounding box center [71, 317] width 126 height 23
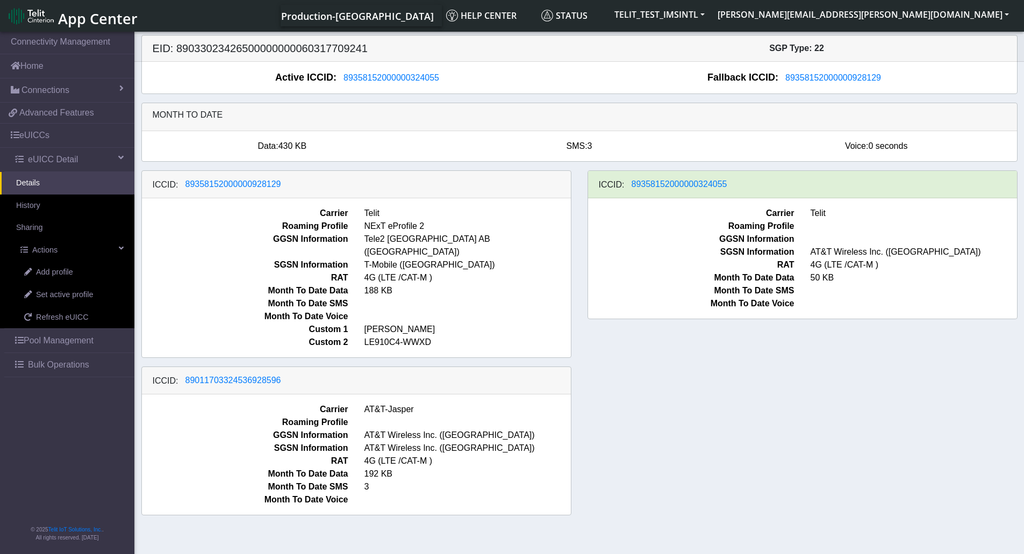
click at [702, 401] on div "ICCID: [TECHNICAL_ID] Carrier Telit Roaming Profile NExT eProfile 2 GGSN Inform…" at bounding box center [579, 347] width 892 height 354
